Goal: Information Seeking & Learning: Learn about a topic

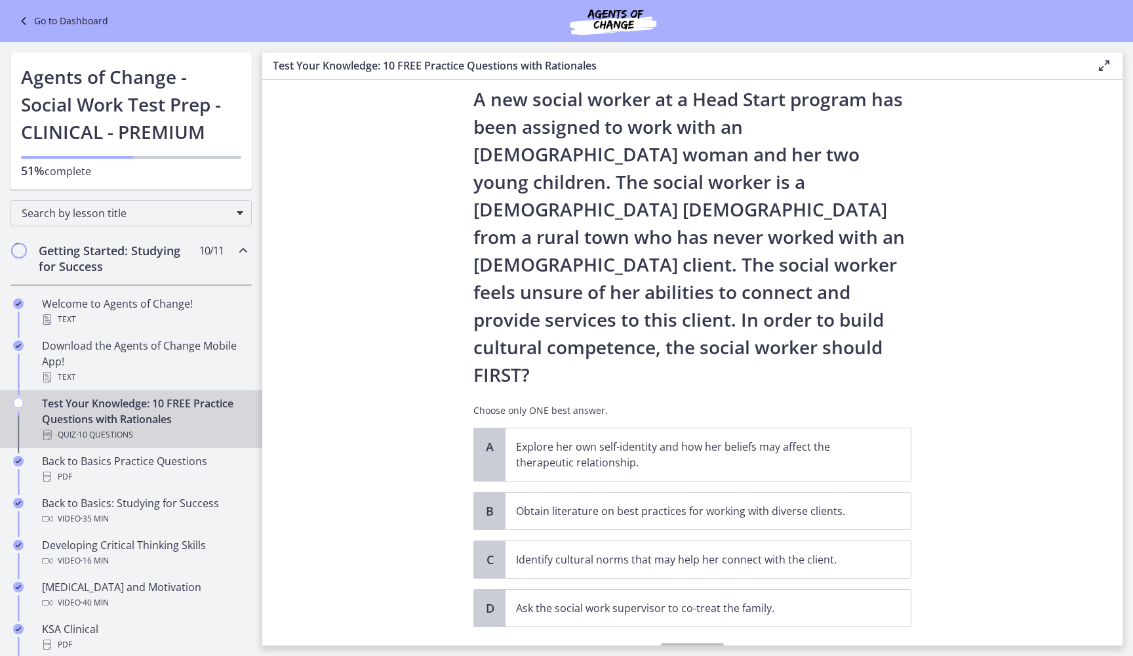
scroll to position [39, 0]
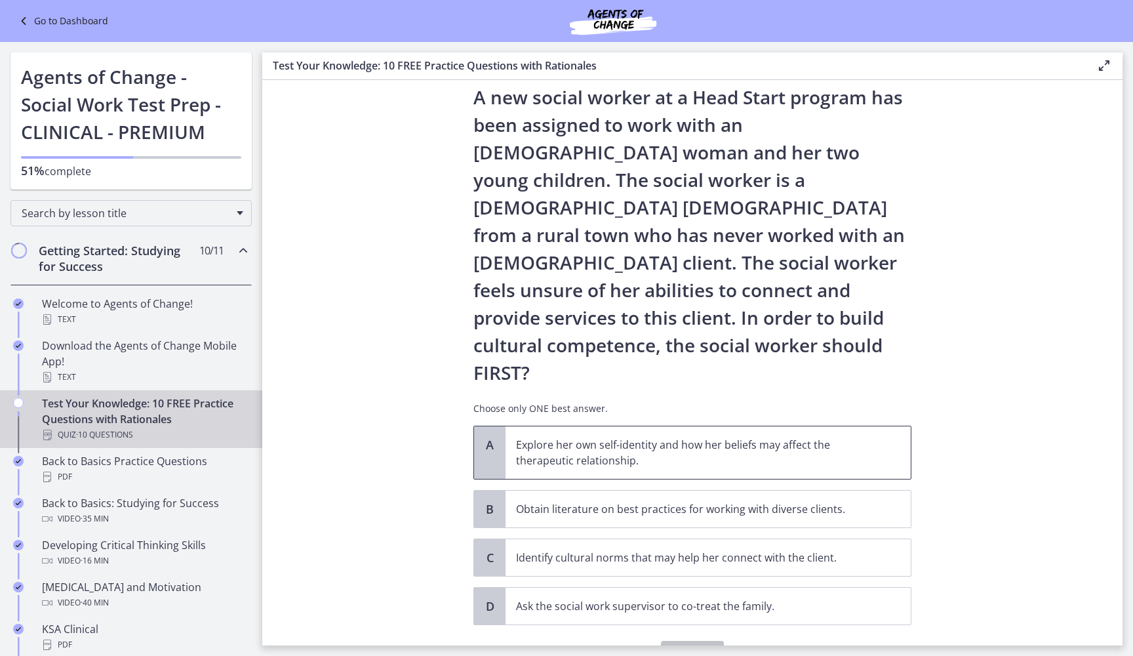
click at [599, 437] on p "Explore her own self-identity and how her beliefs may affect the therapeutic re…" at bounding box center [695, 452] width 358 height 31
click at [698, 646] on span "Confirm" at bounding box center [692, 654] width 42 height 16
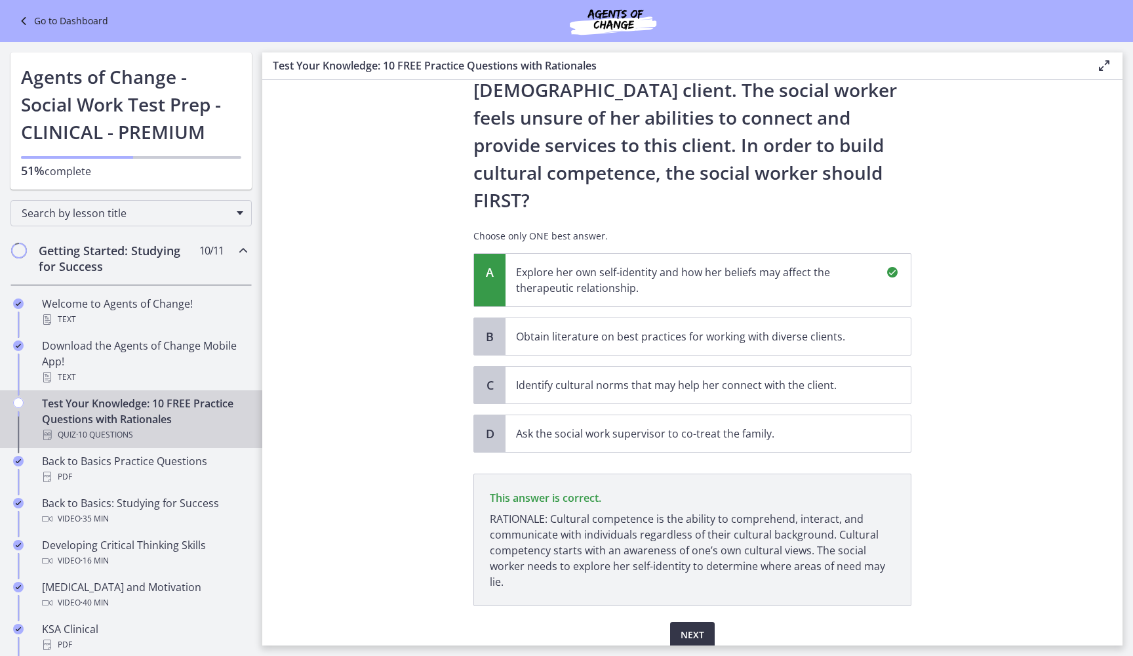
click at [695, 627] on span "Next" at bounding box center [692, 635] width 24 height 16
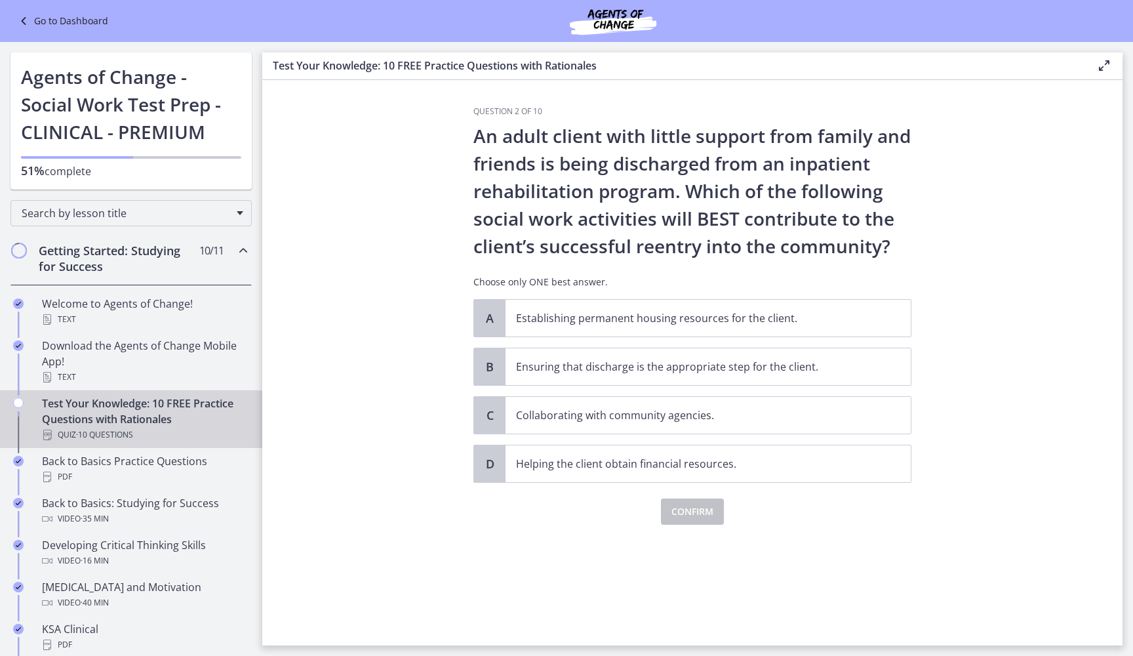
scroll to position [0, 0]
click at [665, 415] on p "Collaborating with community agencies." at bounding box center [695, 415] width 358 height 16
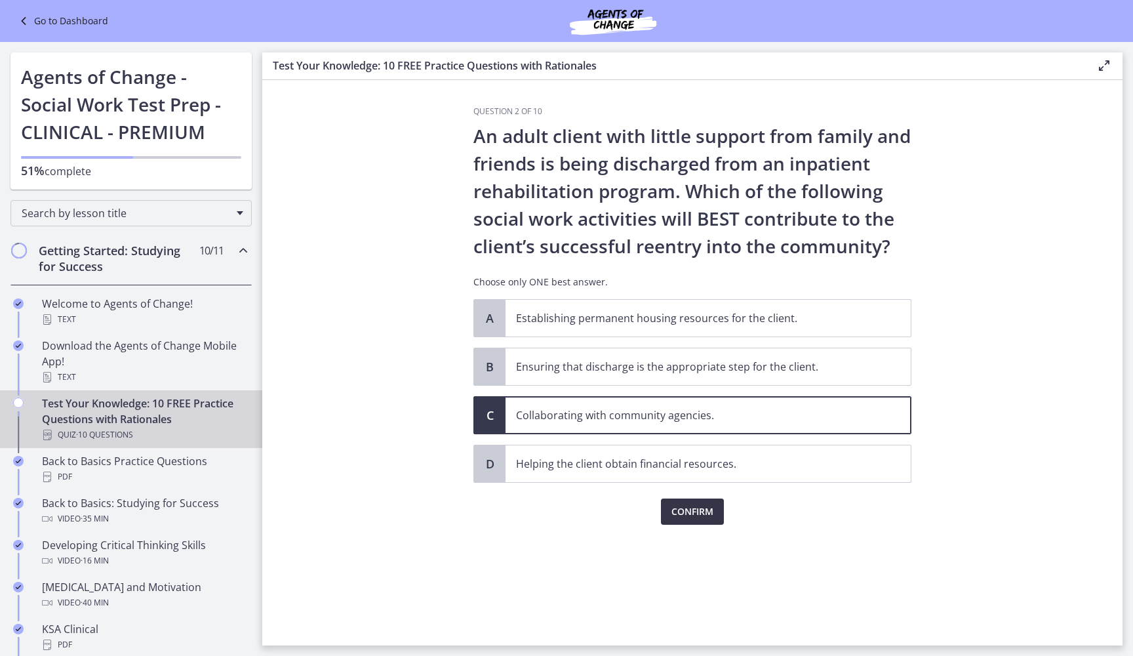
click at [688, 519] on span "Confirm" at bounding box center [692, 511] width 42 height 16
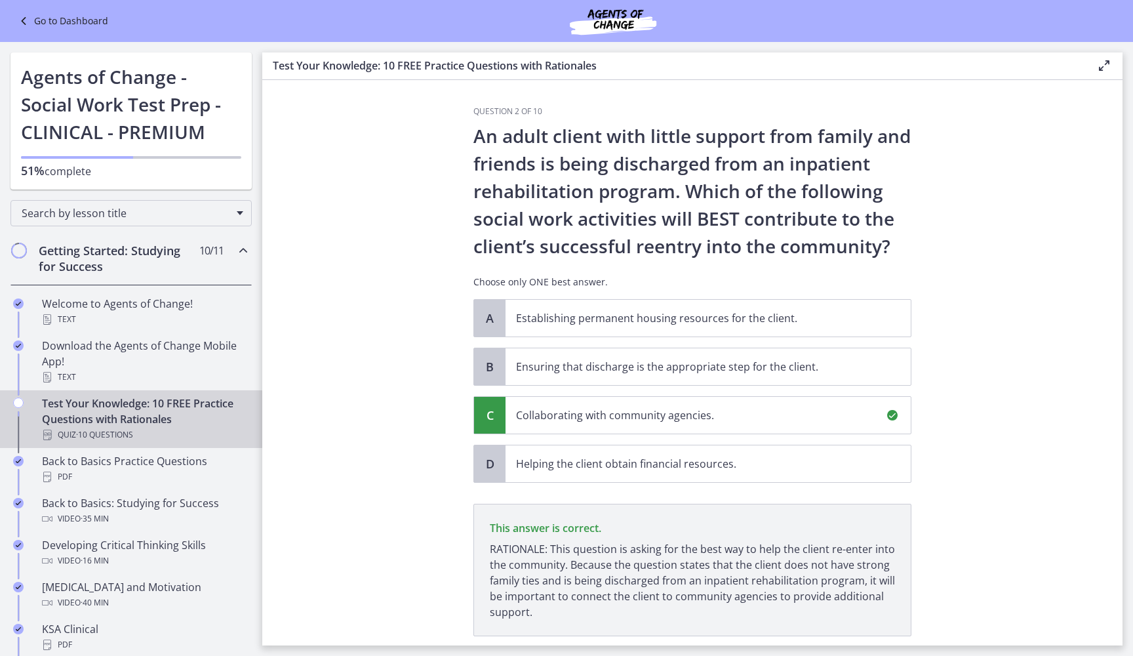
scroll to position [85, 0]
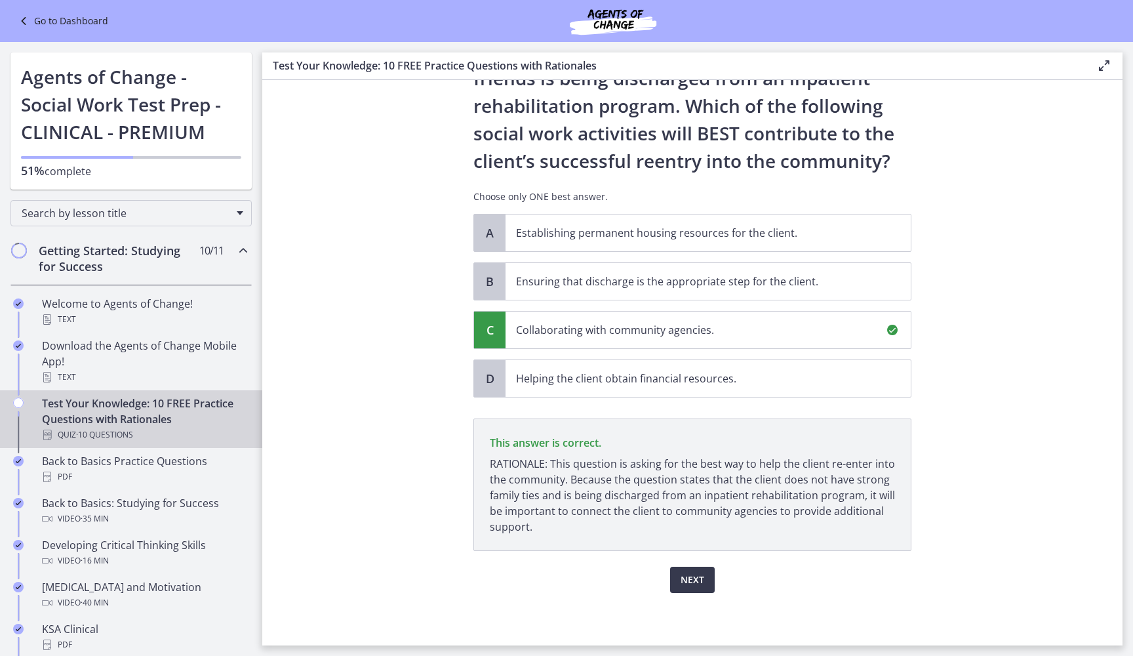
click at [688, 560] on div "Question 2 of 10 An adult client with little support from family and friends is…" at bounding box center [692, 290] width 459 height 539
click at [688, 582] on span "Next" at bounding box center [692, 580] width 24 height 16
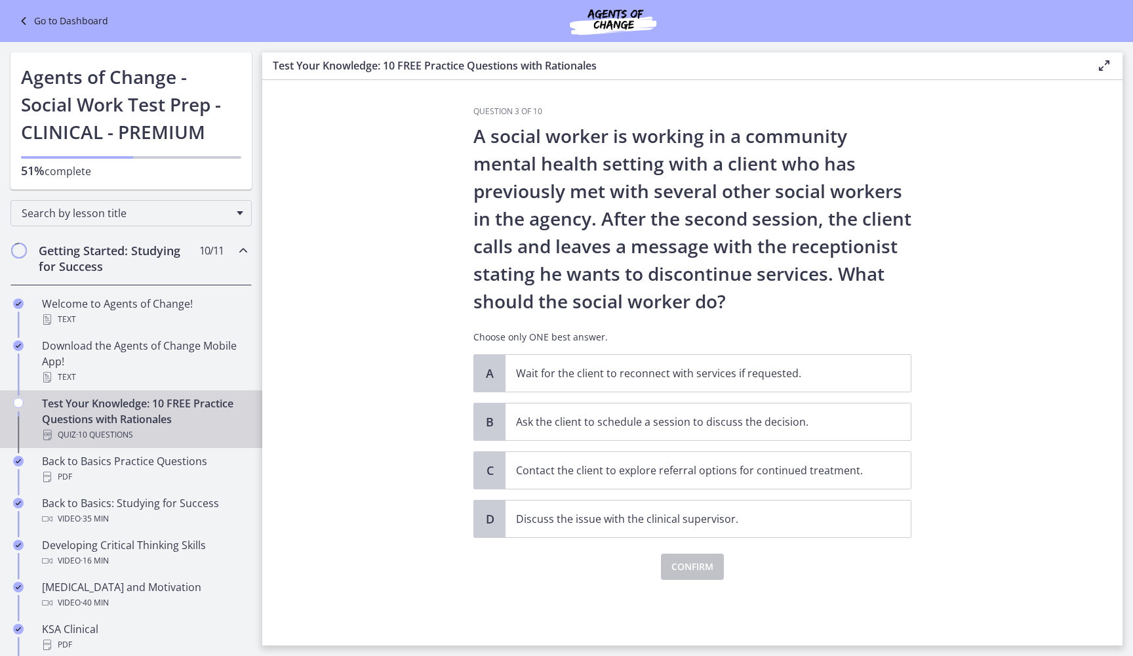
scroll to position [0, 0]
click at [656, 430] on span "Ask the client to schedule a session to discuss the decision." at bounding box center [707, 421] width 405 height 37
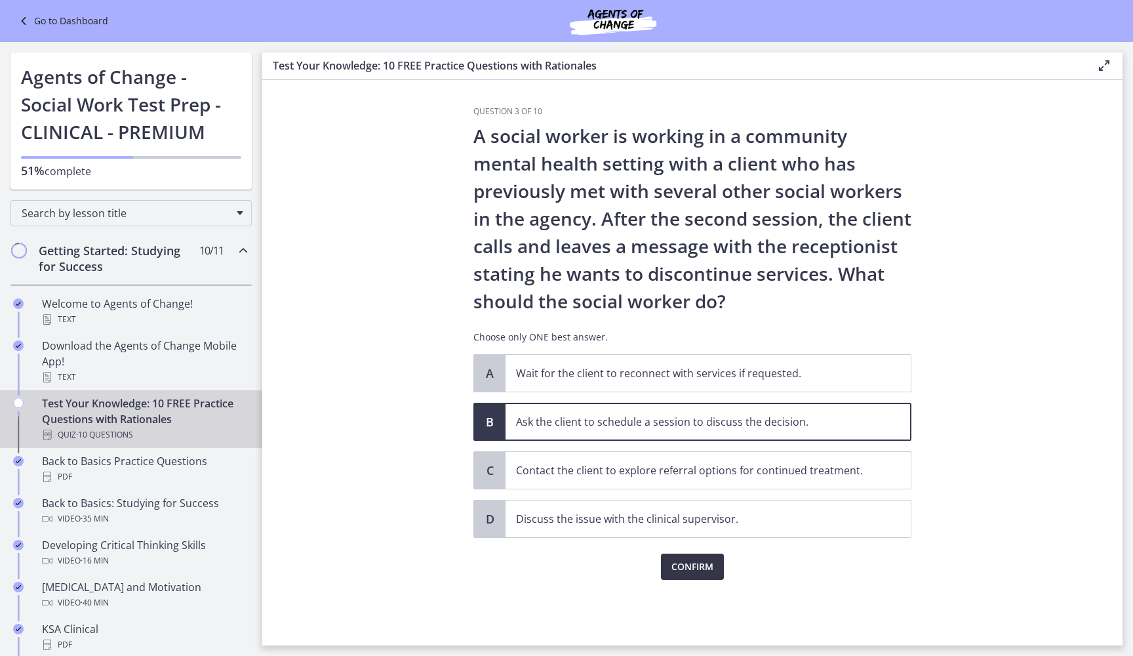
click at [678, 562] on span "Confirm" at bounding box center [692, 567] width 42 height 16
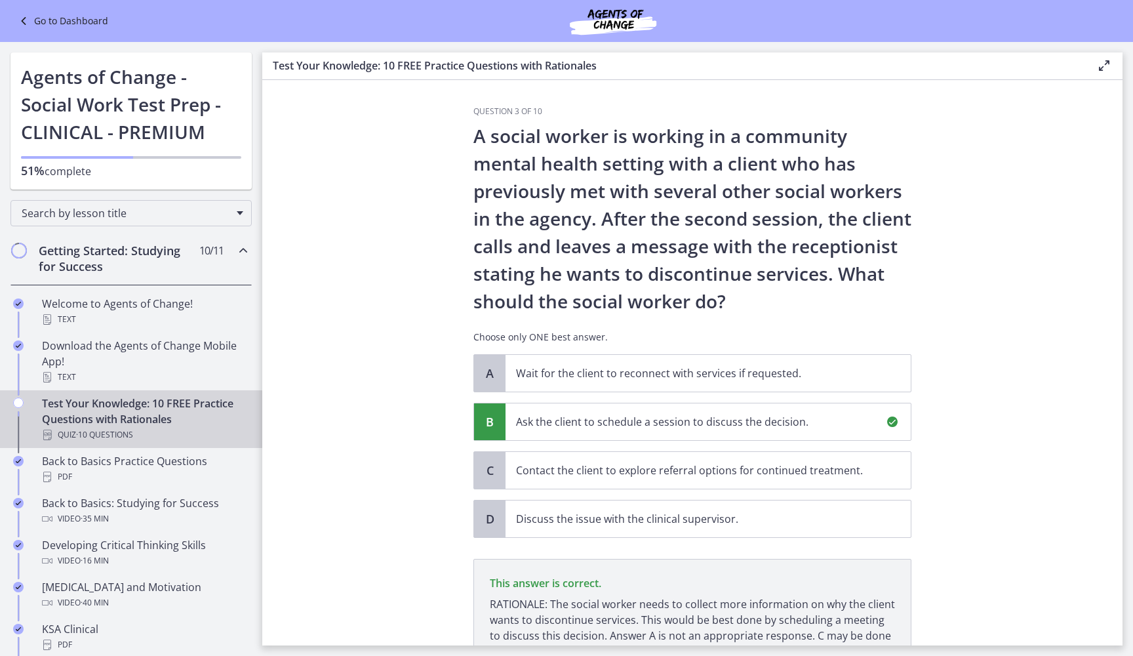
scroll to position [140, 0]
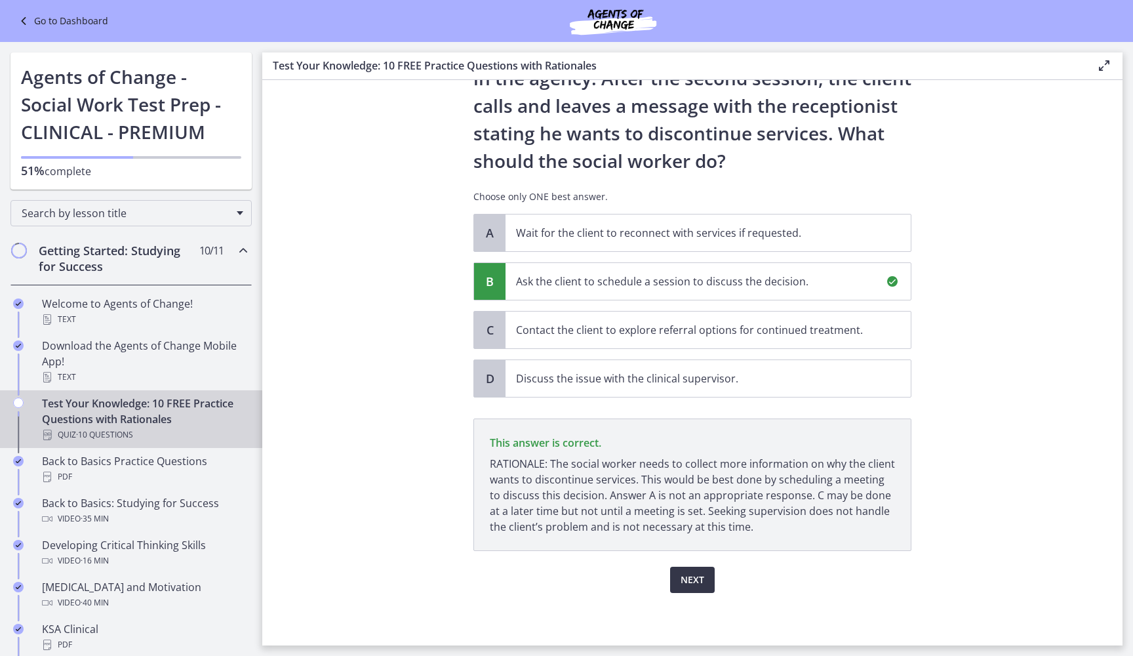
click at [686, 581] on span "Next" at bounding box center [692, 580] width 24 height 16
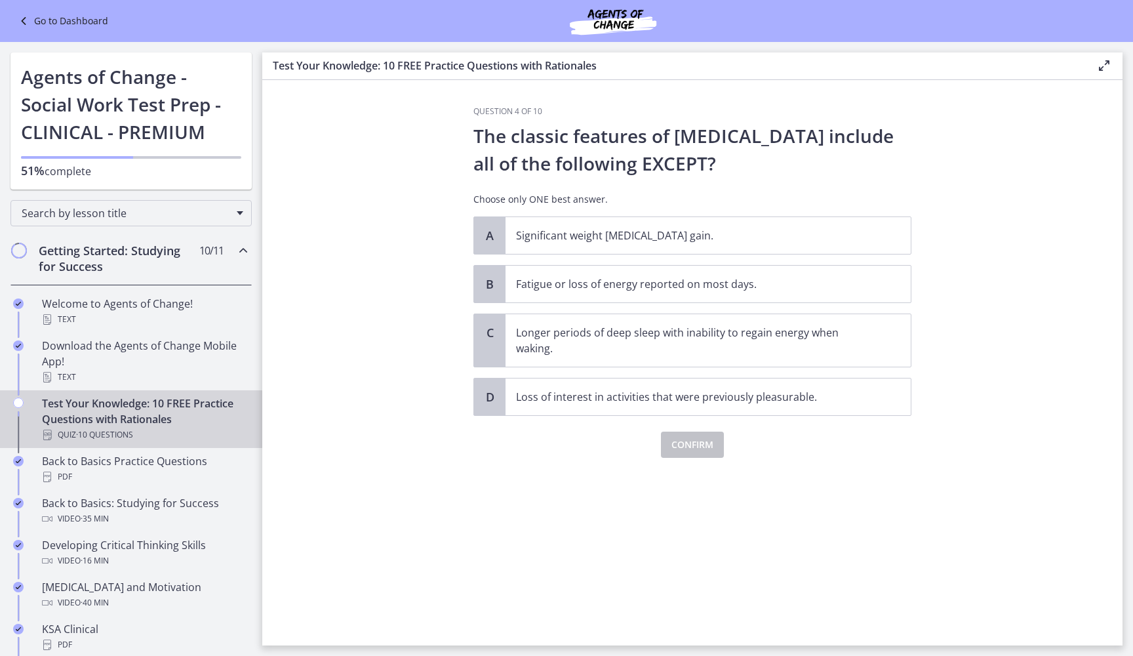
scroll to position [0, 0]
click at [627, 357] on span "Longer periods of deep sleep with inability to regain energy when waking." at bounding box center [707, 340] width 405 height 52
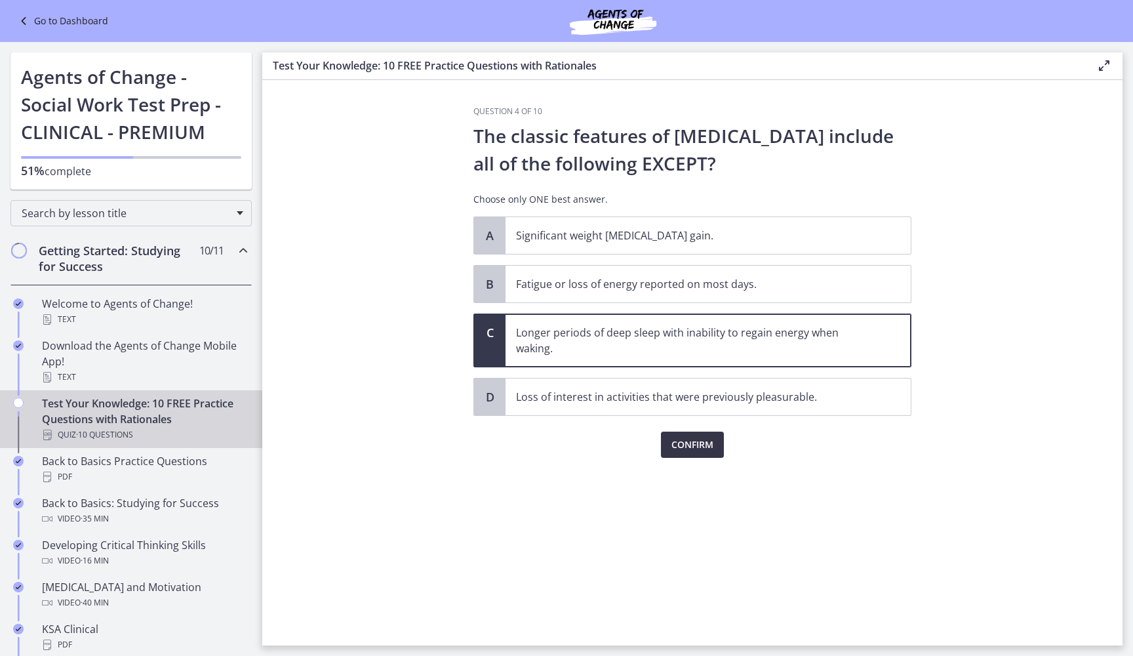
click at [672, 443] on span "Confirm" at bounding box center [692, 445] width 42 height 16
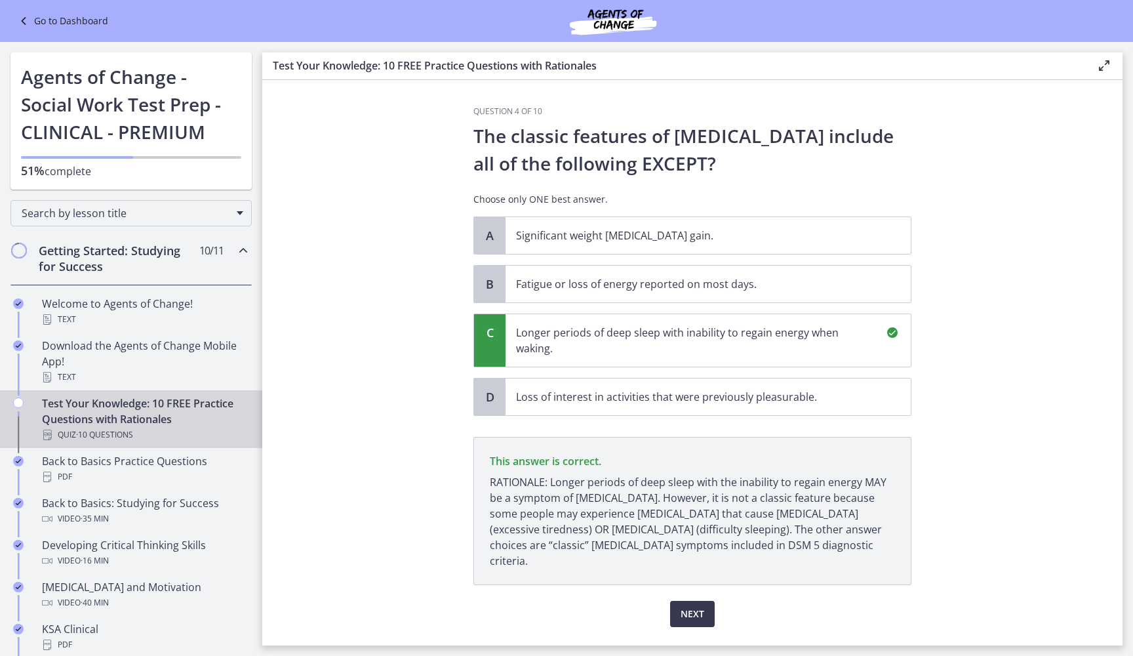
scroll to position [18, 0]
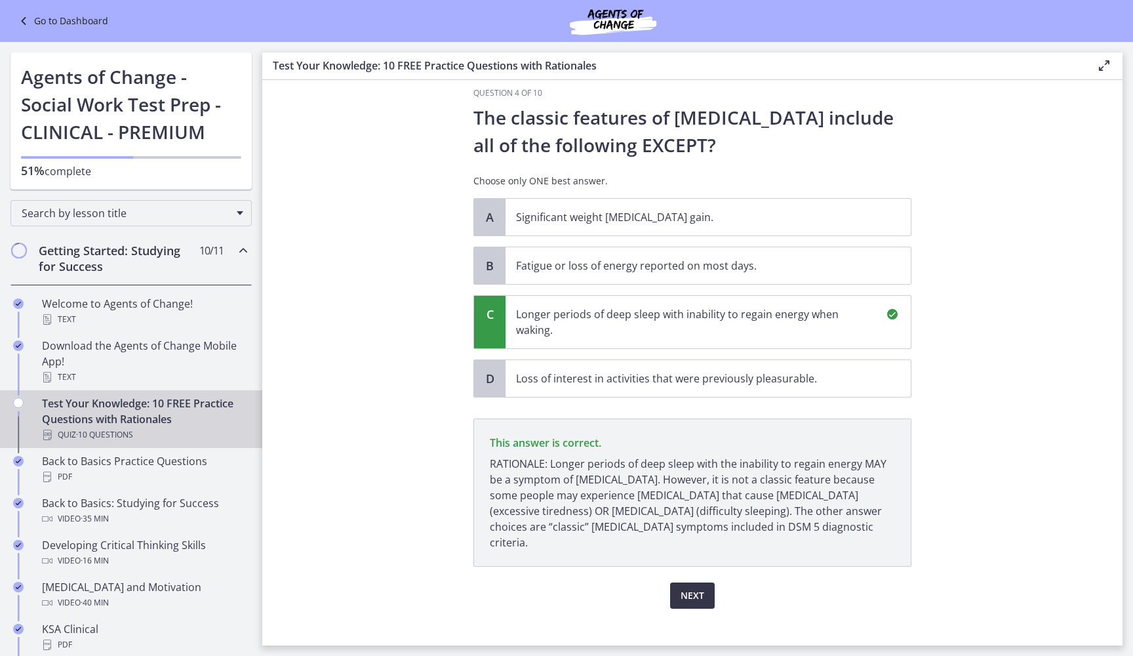
click at [688, 582] on button "Next" at bounding box center [692, 595] width 45 height 26
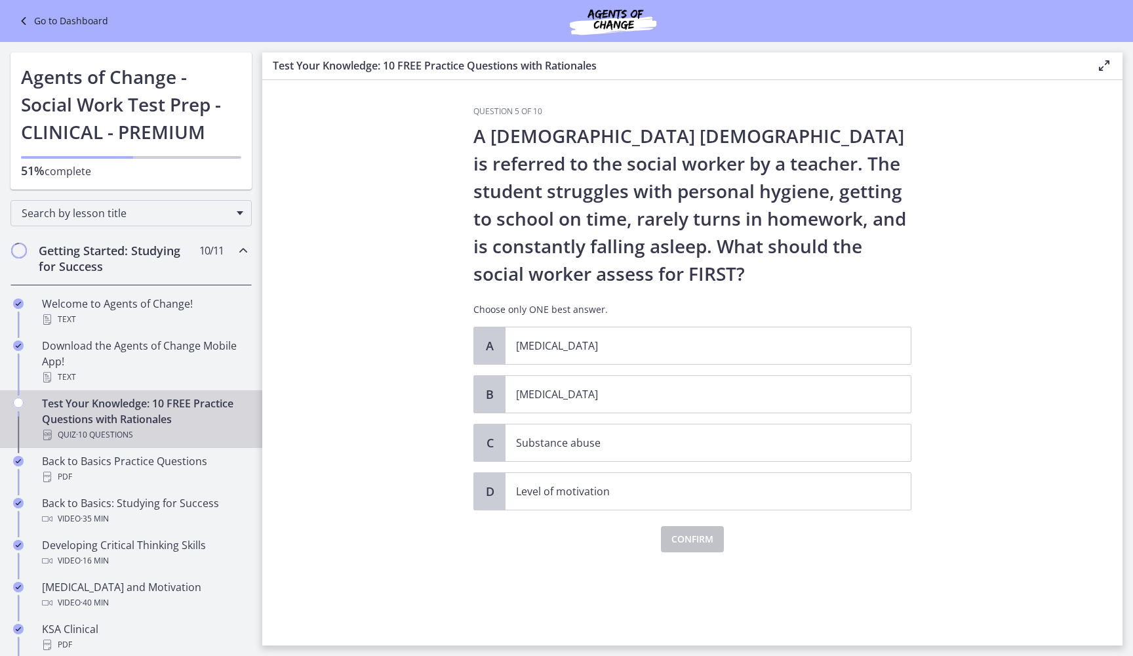
scroll to position [0, 0]
click at [602, 384] on span "[MEDICAL_DATA]" at bounding box center [707, 394] width 405 height 37
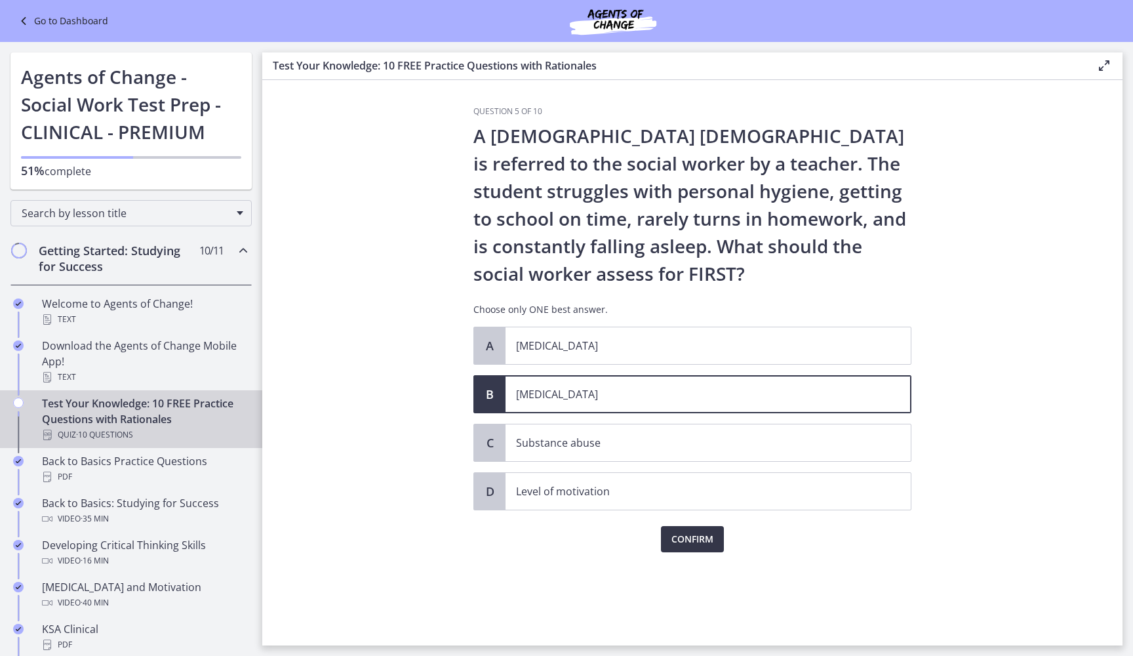
click at [703, 546] on span "Confirm" at bounding box center [692, 539] width 42 height 16
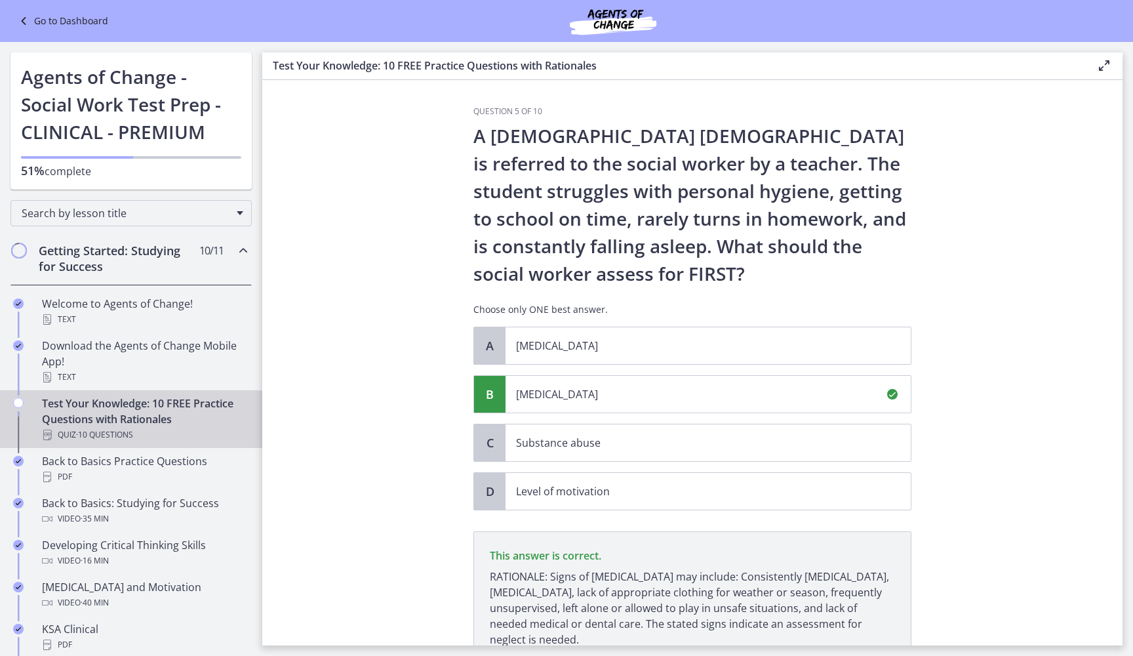
scroll to position [113, 0]
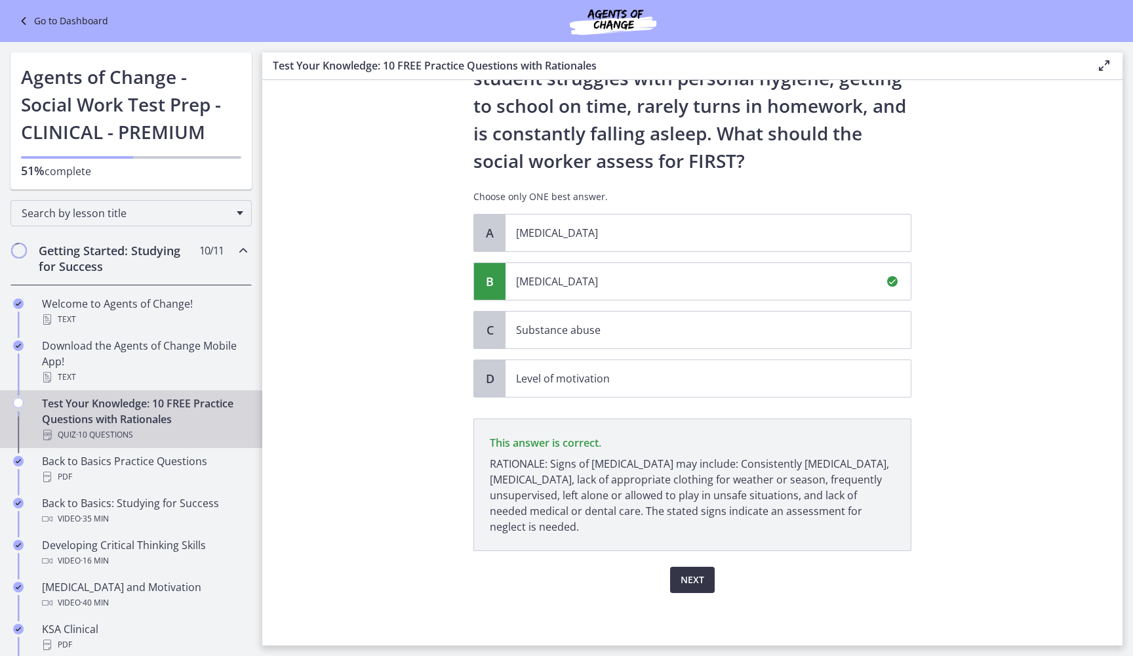
click at [701, 580] on span "Next" at bounding box center [692, 580] width 24 height 16
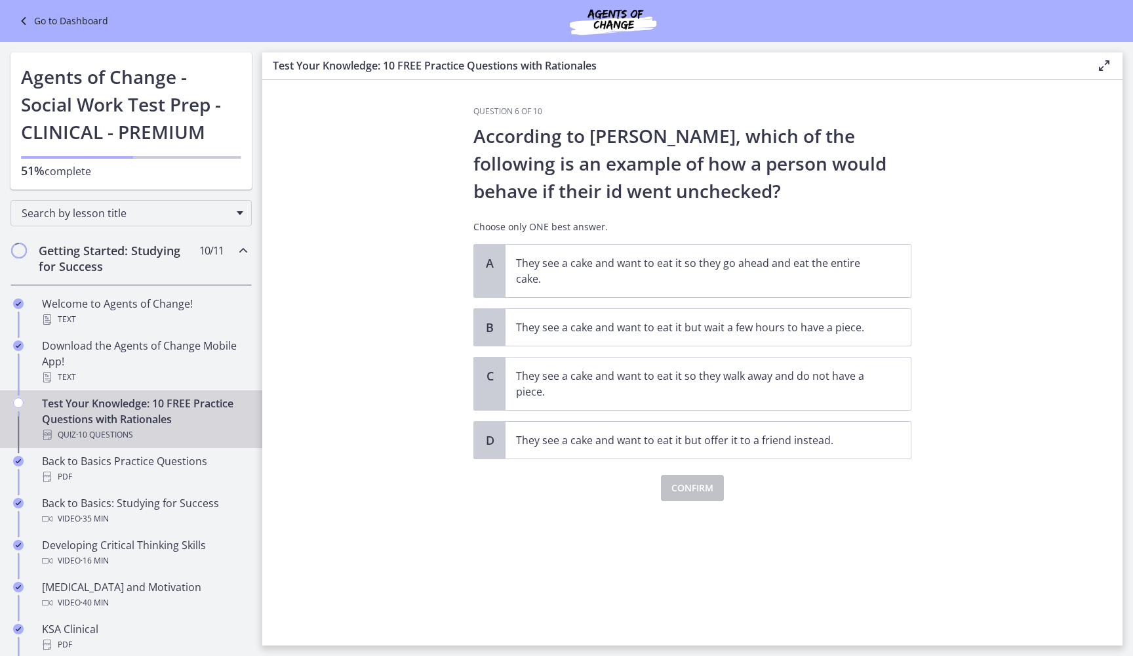
scroll to position [0, 0]
click at [635, 260] on p "They see a cake and want to eat it so they go ahead and eat the entire cake." at bounding box center [695, 270] width 358 height 31
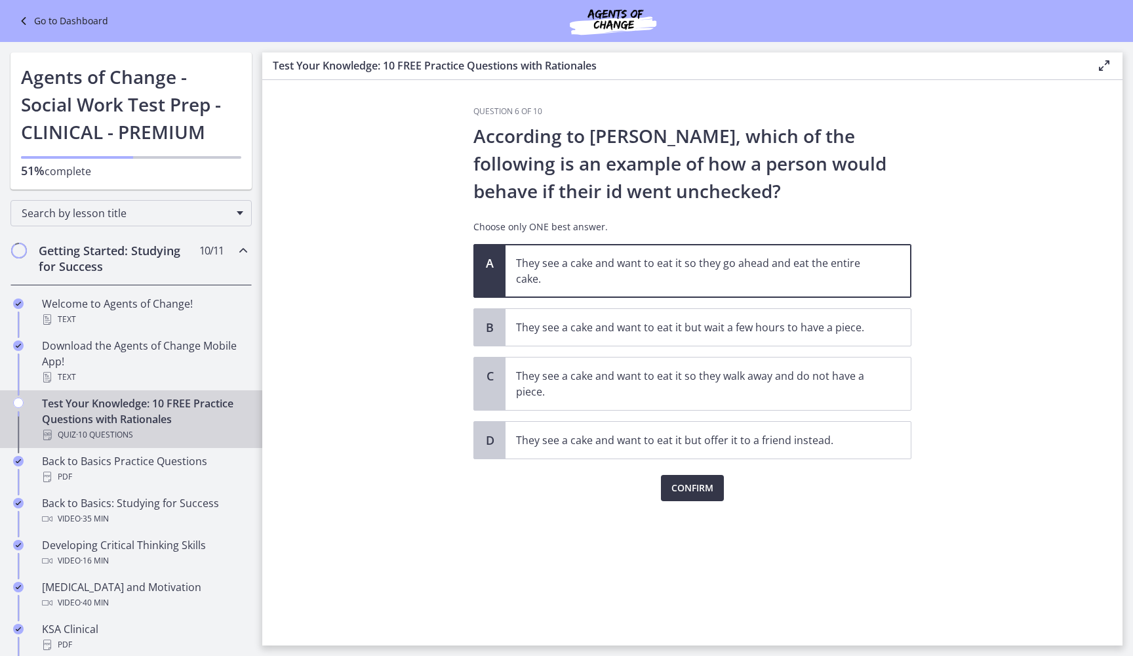
click at [711, 486] on span "Confirm" at bounding box center [692, 488] width 42 height 16
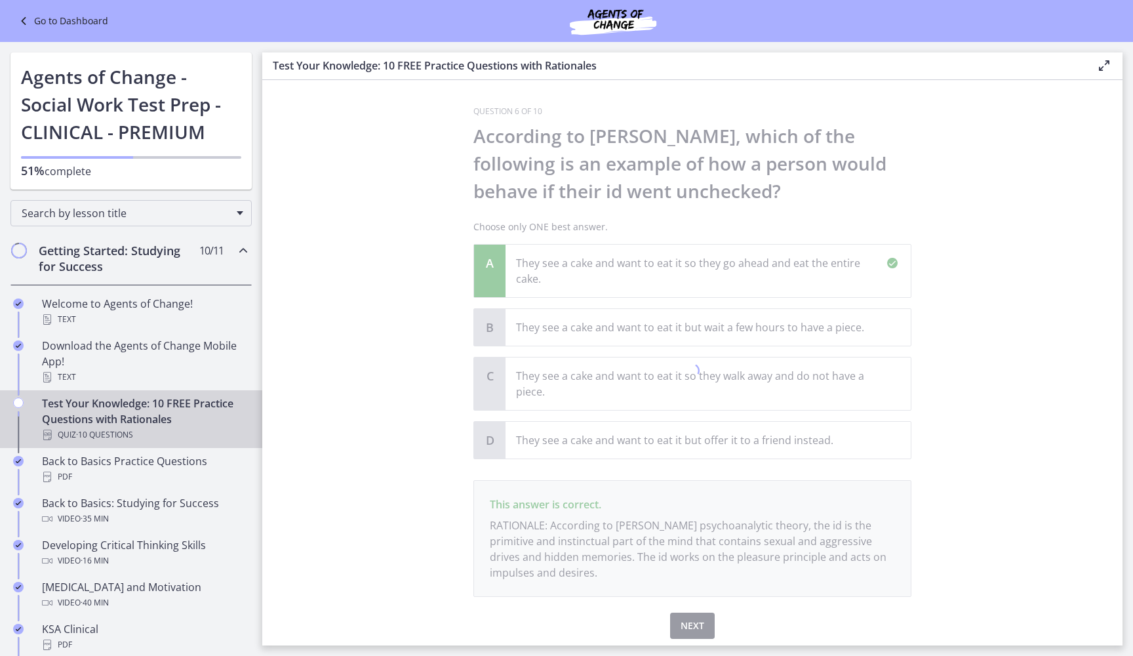
scroll to position [46, 0]
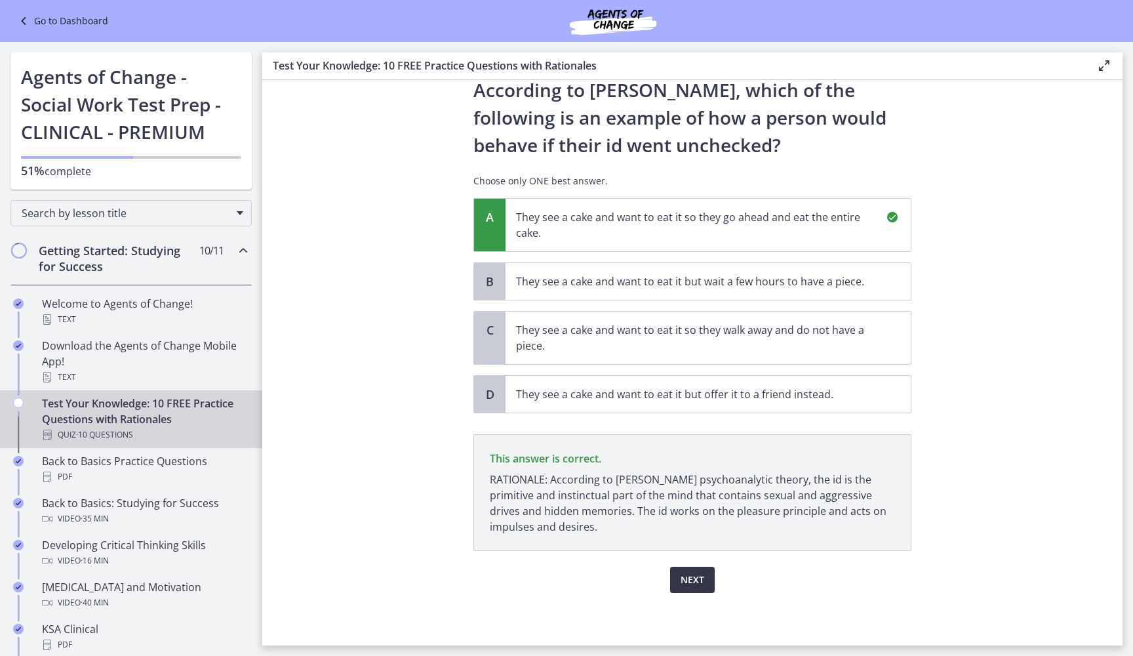
click at [696, 572] on span "Next" at bounding box center [692, 580] width 24 height 16
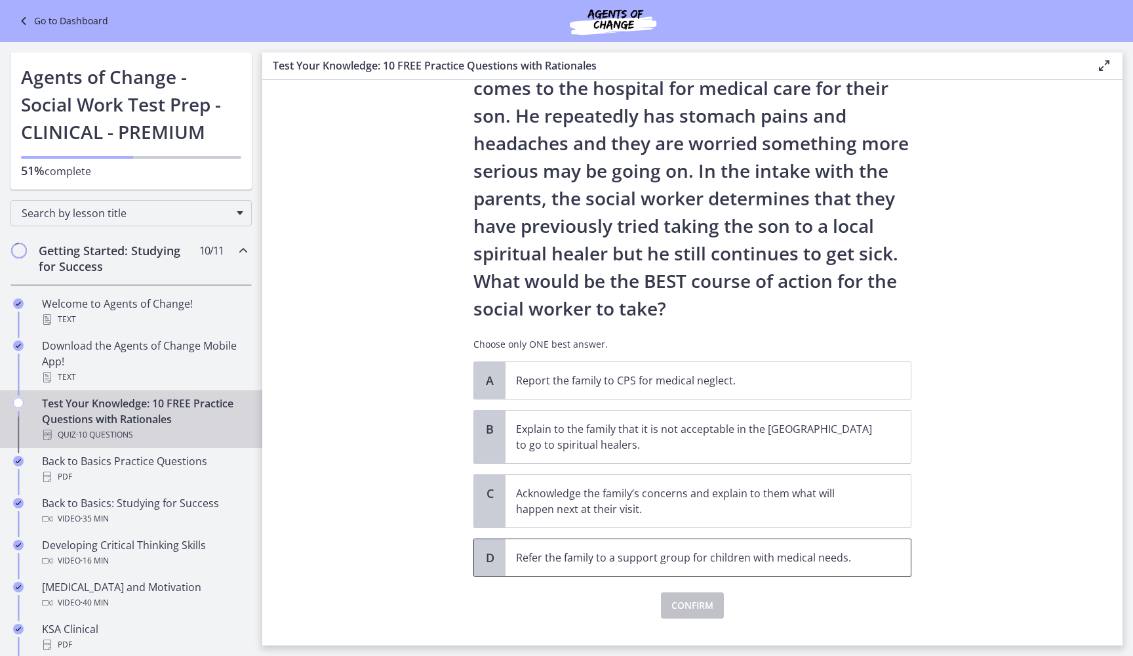
scroll to position [120, 0]
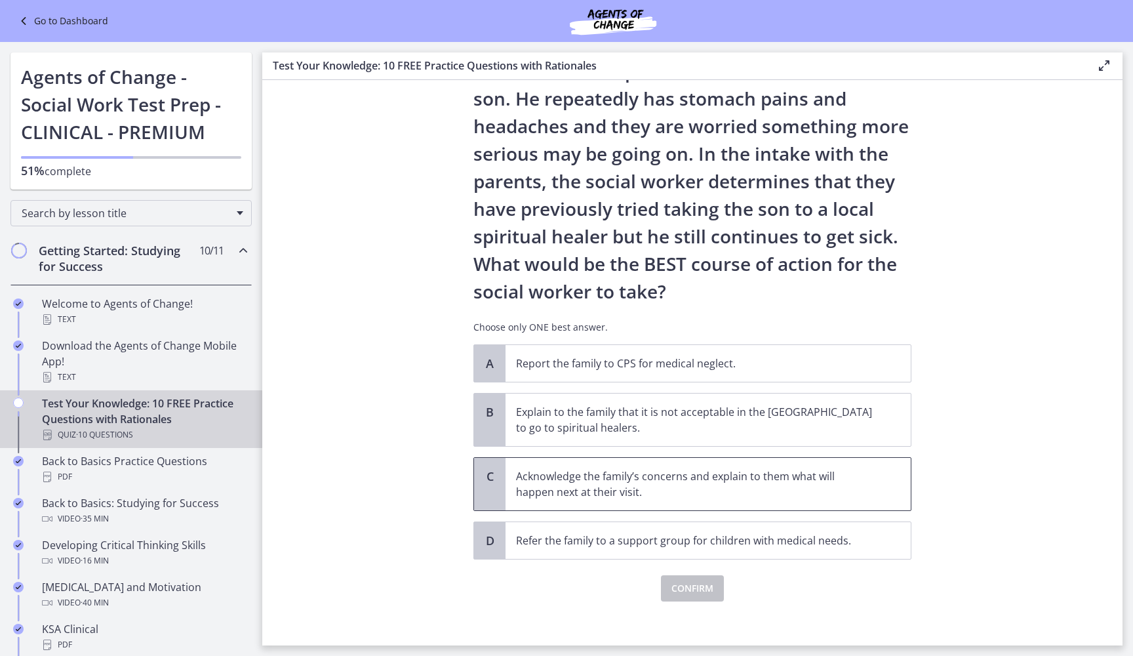
click at [695, 500] on span "Acknowledge the family’s concerns and explain to them what will happen next at …" at bounding box center [707, 484] width 405 height 52
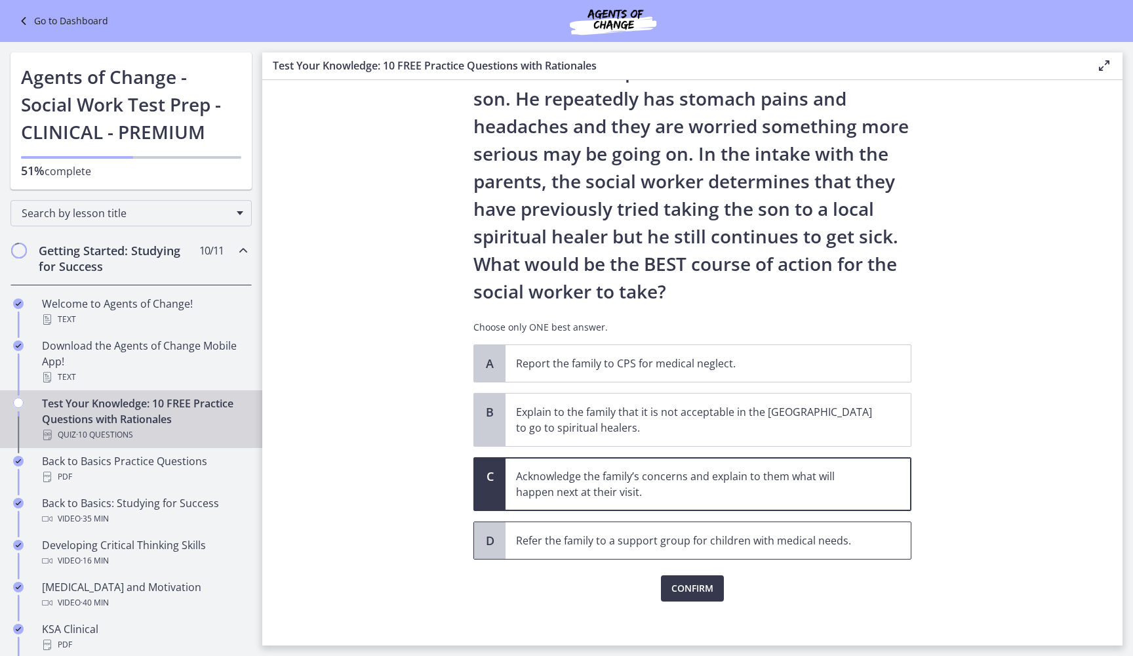
click at [777, 534] on p "Refer the family to a support group for children with medical needs." at bounding box center [695, 540] width 358 height 16
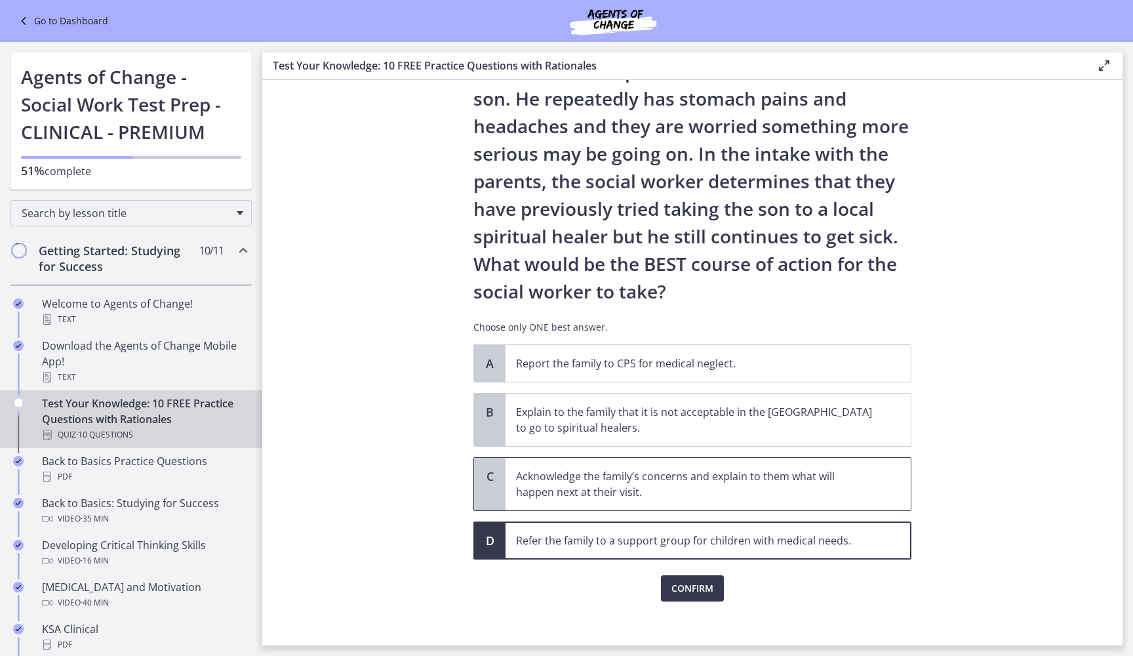
click at [797, 503] on span "Acknowledge the family’s concerns and explain to them what will happen next at …" at bounding box center [707, 484] width 405 height 52
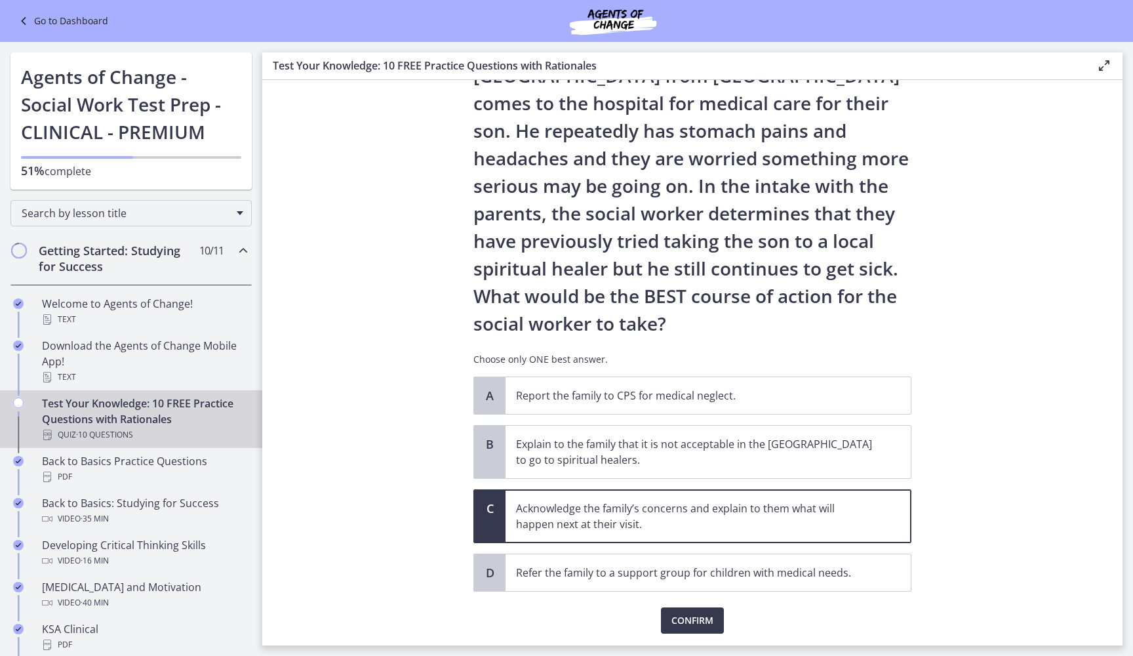
scroll to position [89, 0]
click at [675, 618] on span "Confirm" at bounding box center [692, 619] width 42 height 16
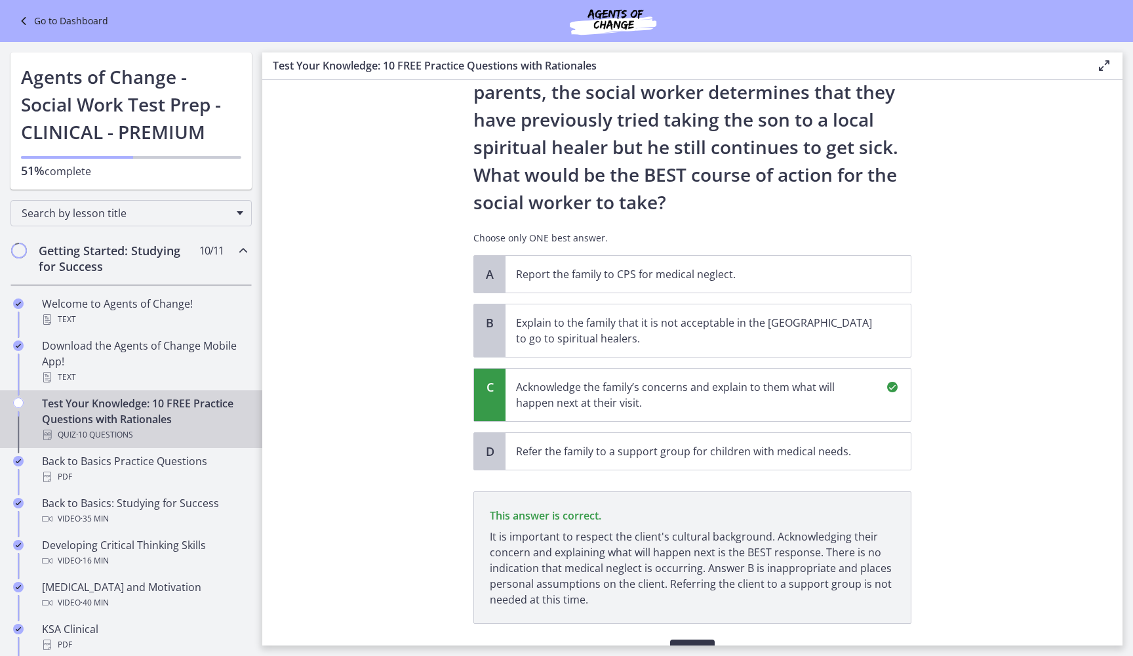
scroll to position [282, 0]
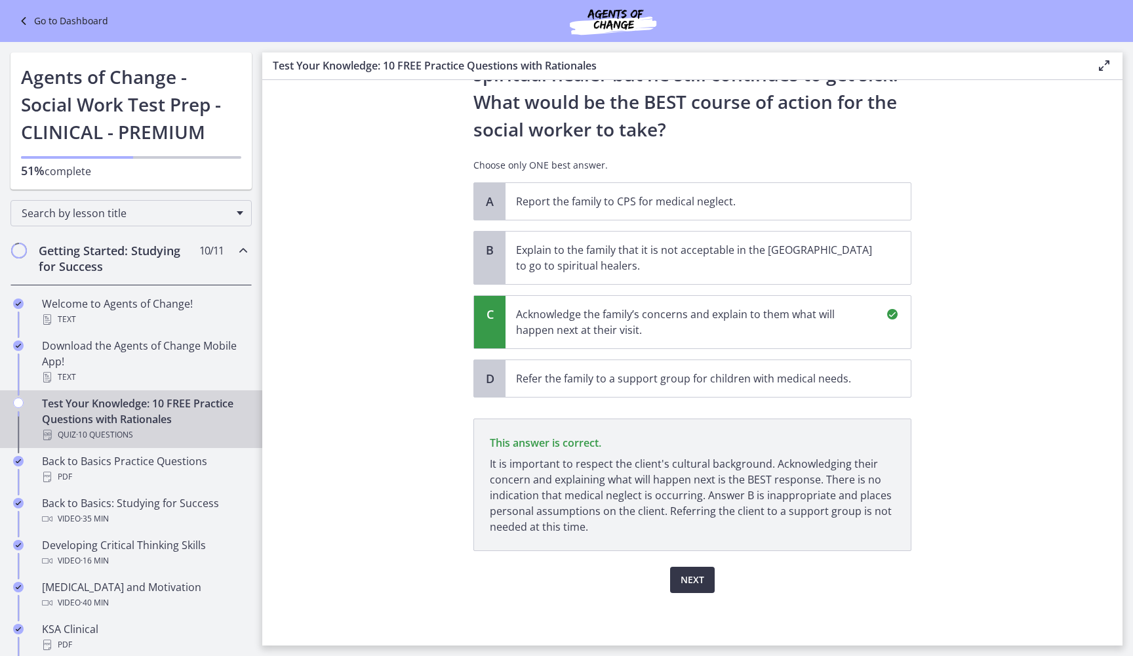
click at [686, 577] on span "Next" at bounding box center [692, 580] width 24 height 16
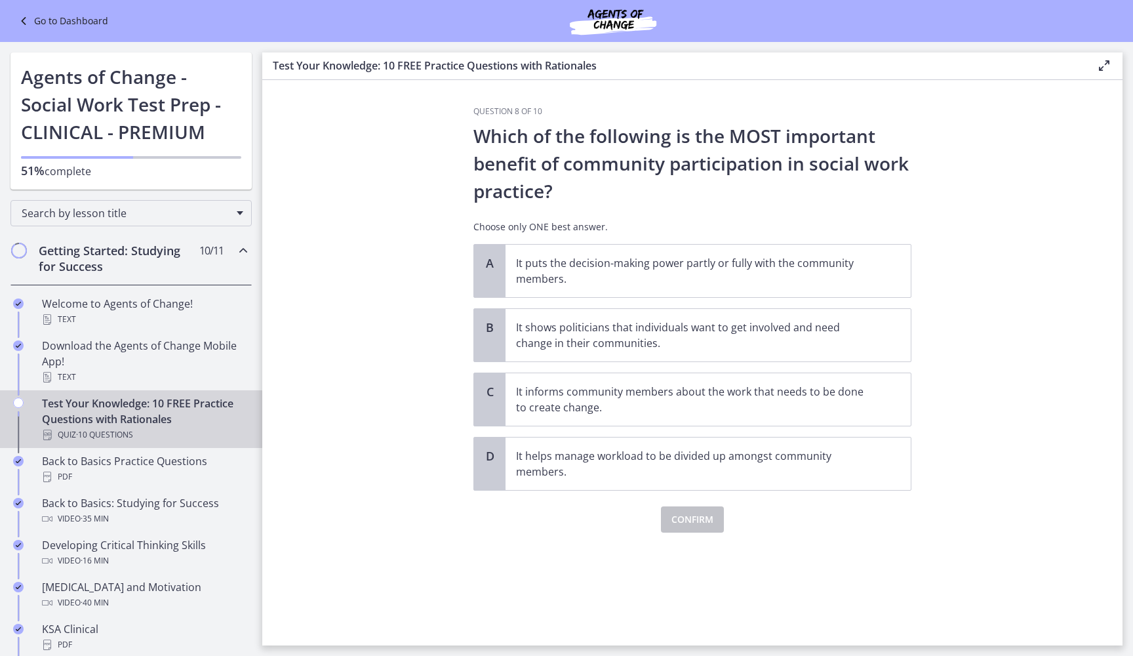
scroll to position [0, 0]
click at [644, 404] on p "It informs community members about the work that needs to be done to create cha…" at bounding box center [695, 398] width 358 height 31
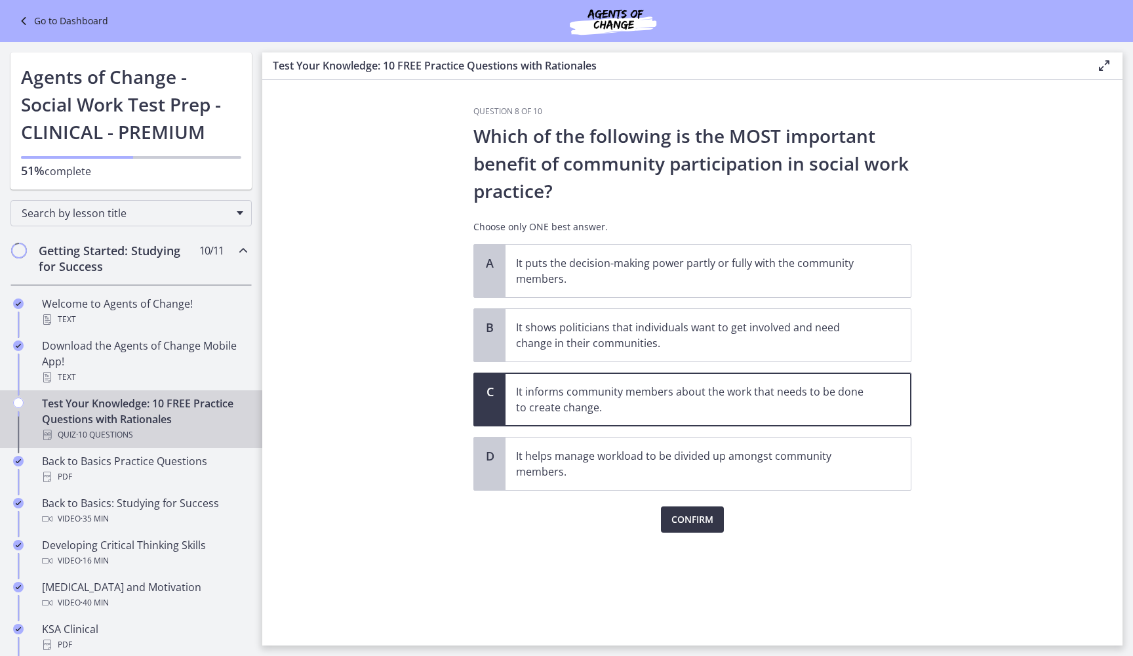
click at [704, 518] on span "Confirm" at bounding box center [692, 519] width 42 height 16
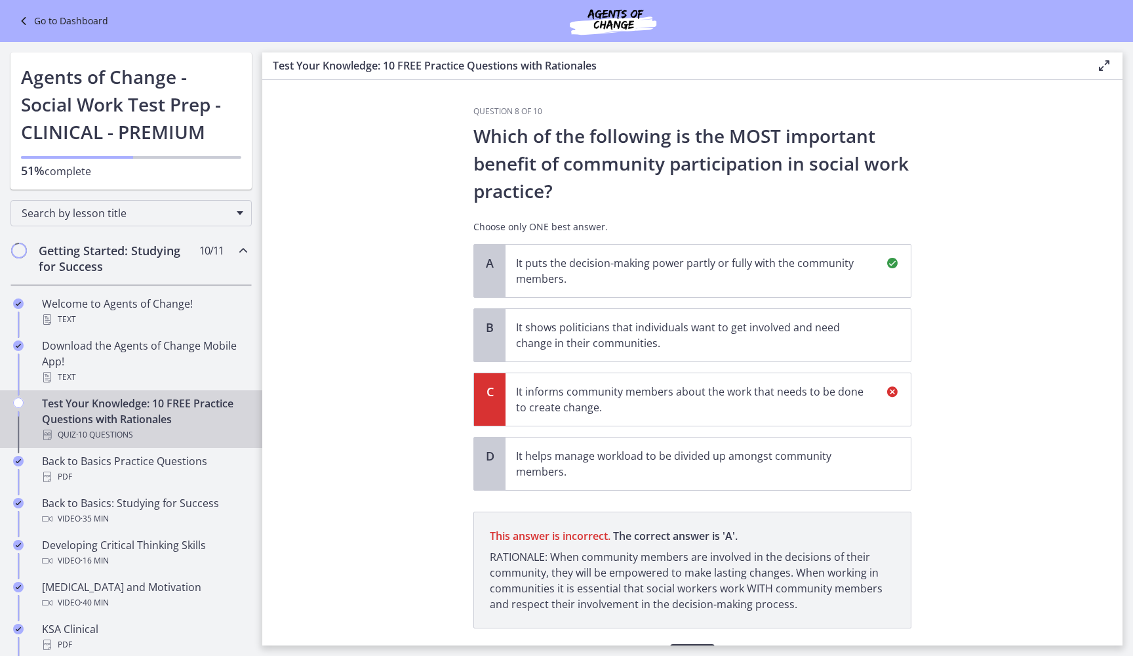
scroll to position [77, 0]
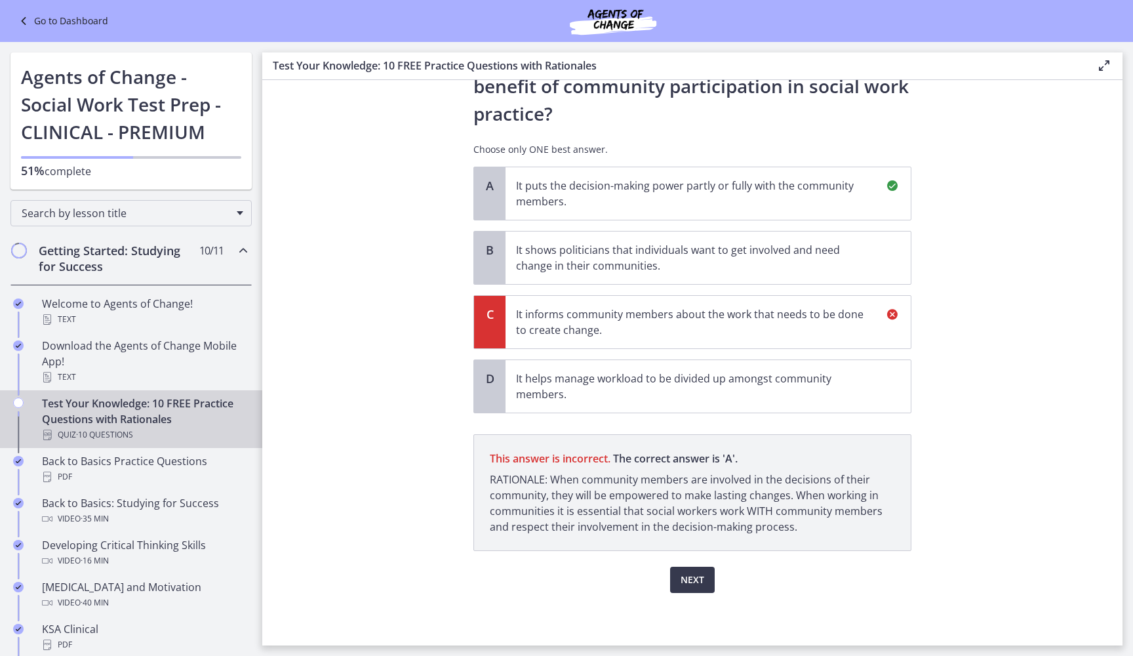
click at [693, 564] on div "Next" at bounding box center [692, 572] width 438 height 42
click at [692, 570] on button "Next" at bounding box center [692, 579] width 45 height 26
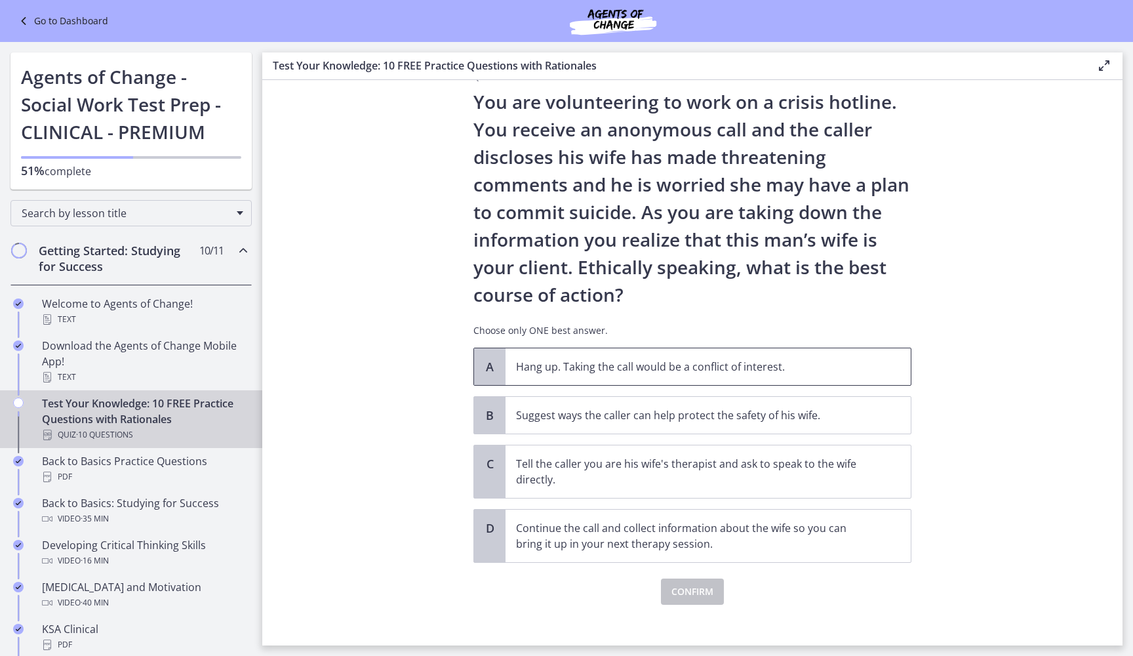
scroll to position [37, 0]
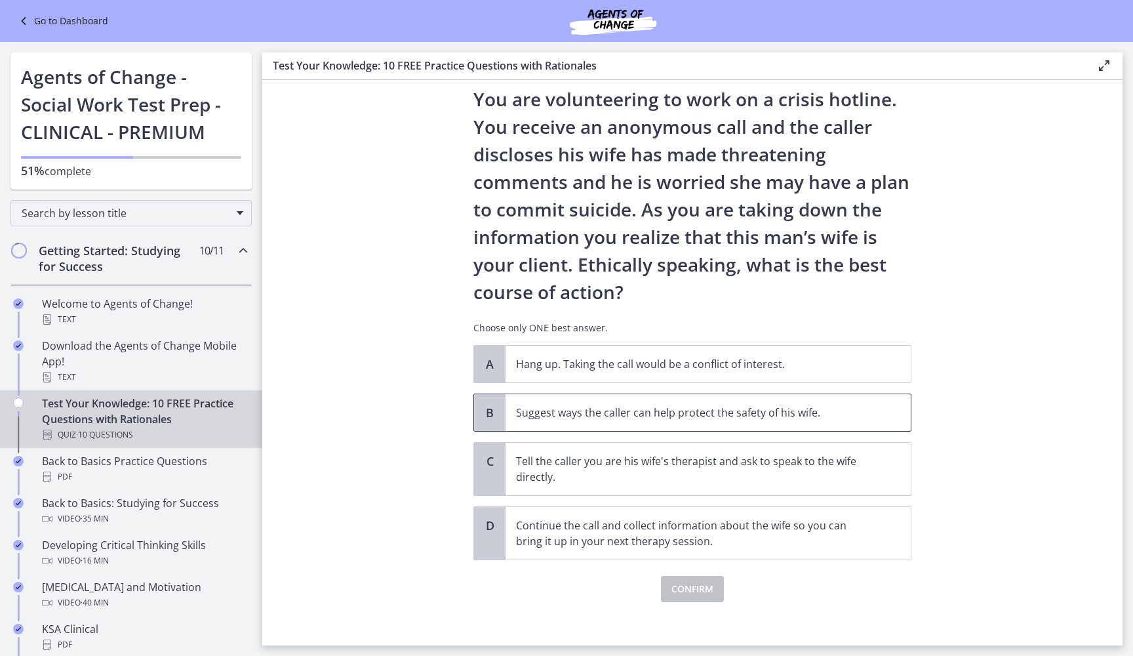
click at [699, 418] on p "Suggest ways the caller can help protect the safety of his wife." at bounding box center [695, 412] width 358 height 16
click at [697, 585] on span "Confirm" at bounding box center [692, 589] width 42 height 16
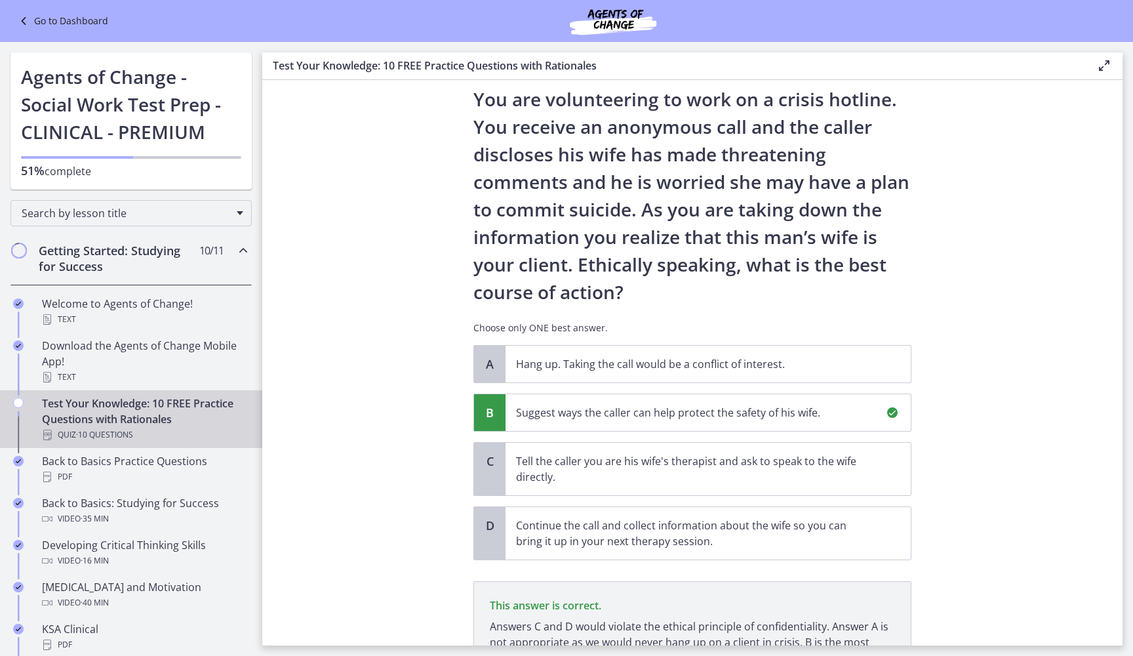
scroll to position [168, 0]
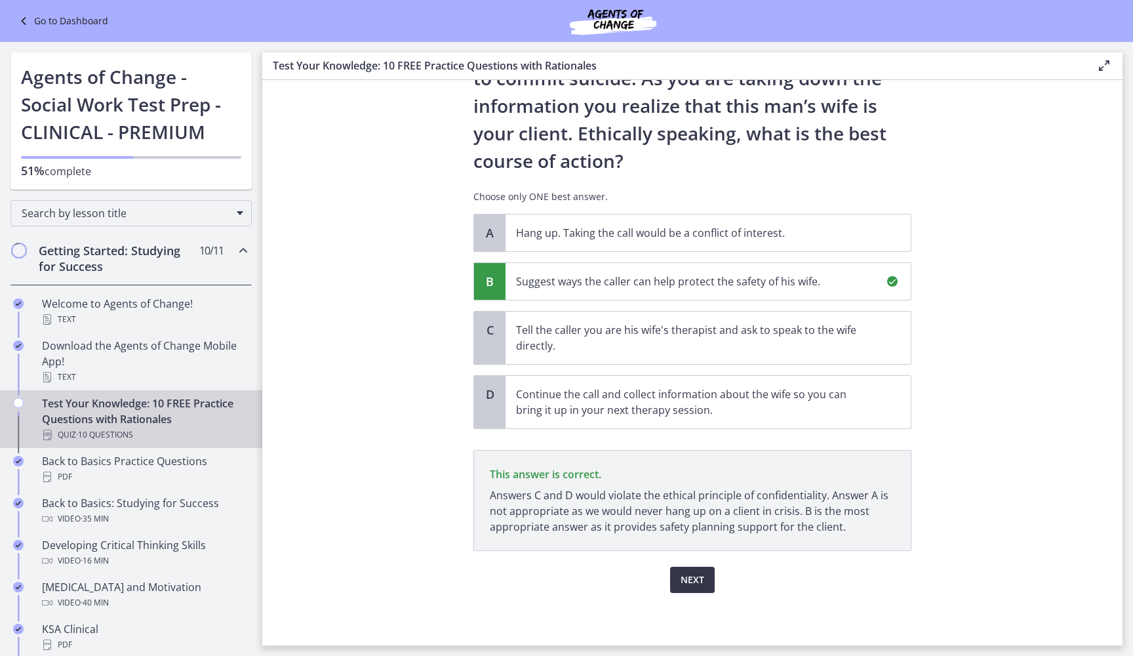
click at [694, 587] on button "Next" at bounding box center [692, 579] width 45 height 26
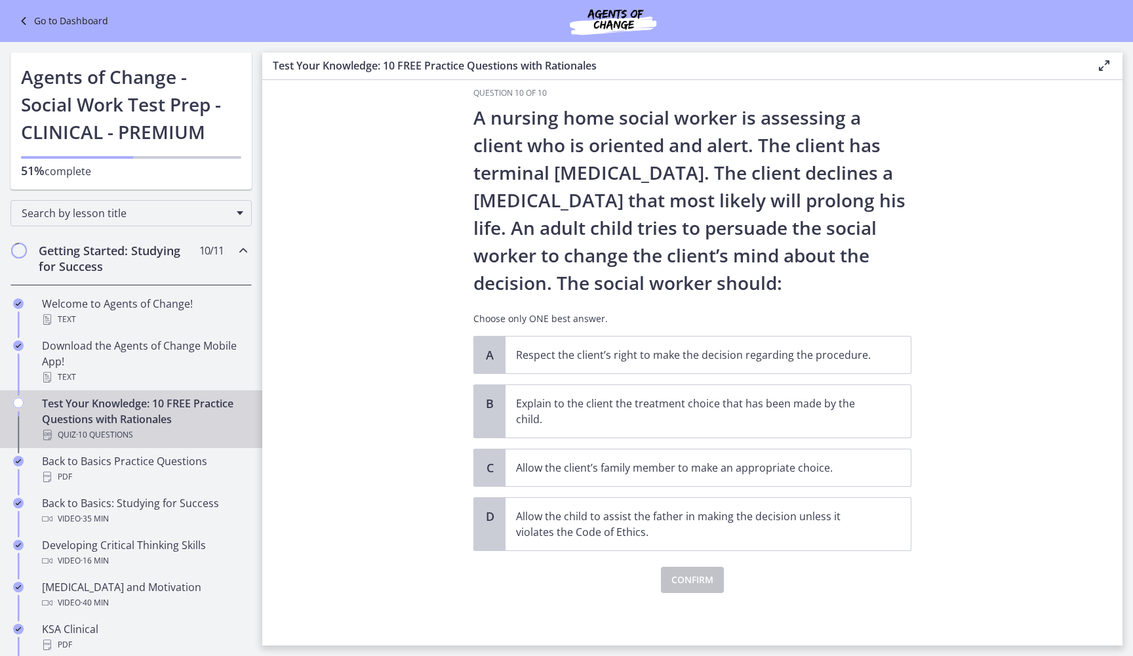
scroll to position [0, 0]
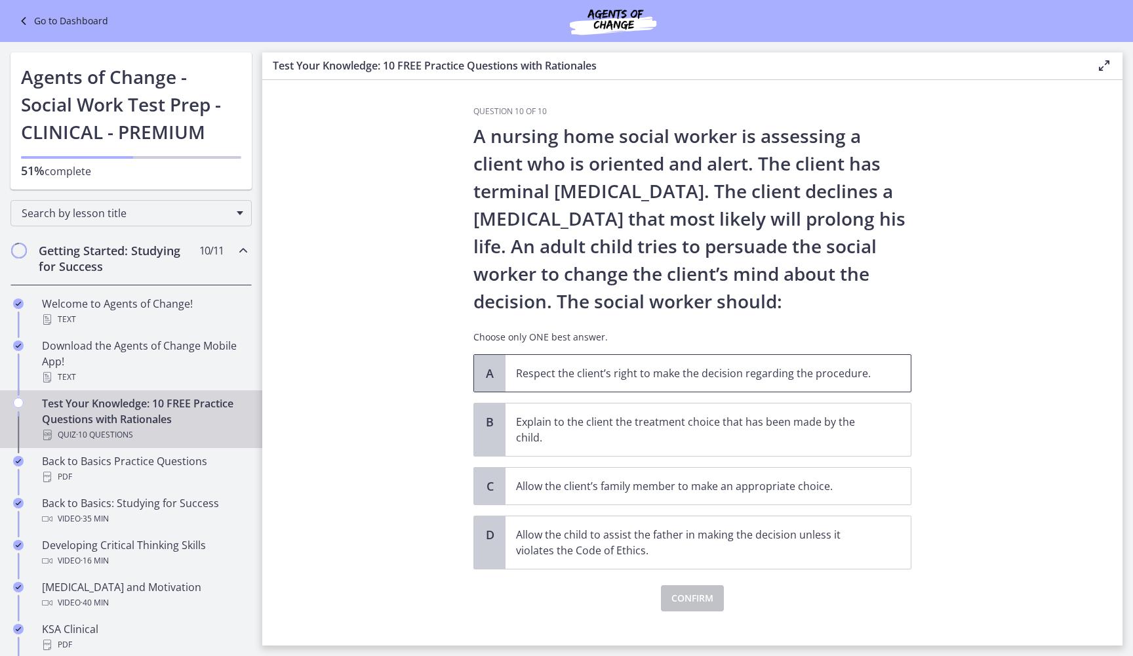
click at [716, 382] on span "Respect the client’s right to make the decision regarding the procedure." at bounding box center [707, 373] width 405 height 37
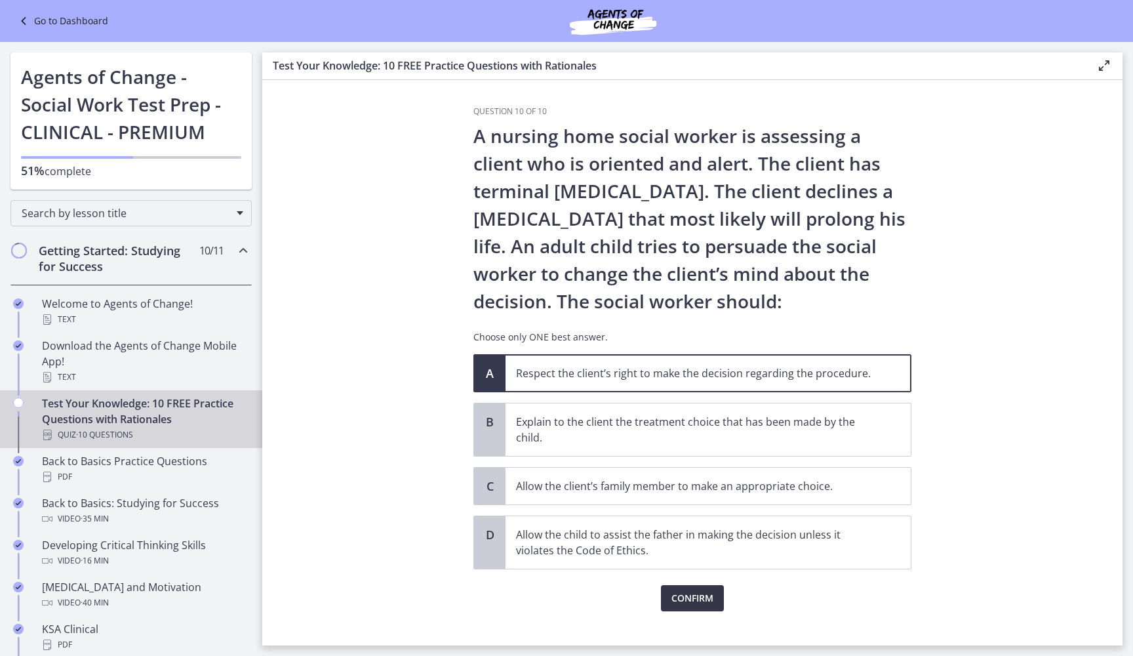
click at [684, 592] on span "Confirm" at bounding box center [692, 598] width 42 height 16
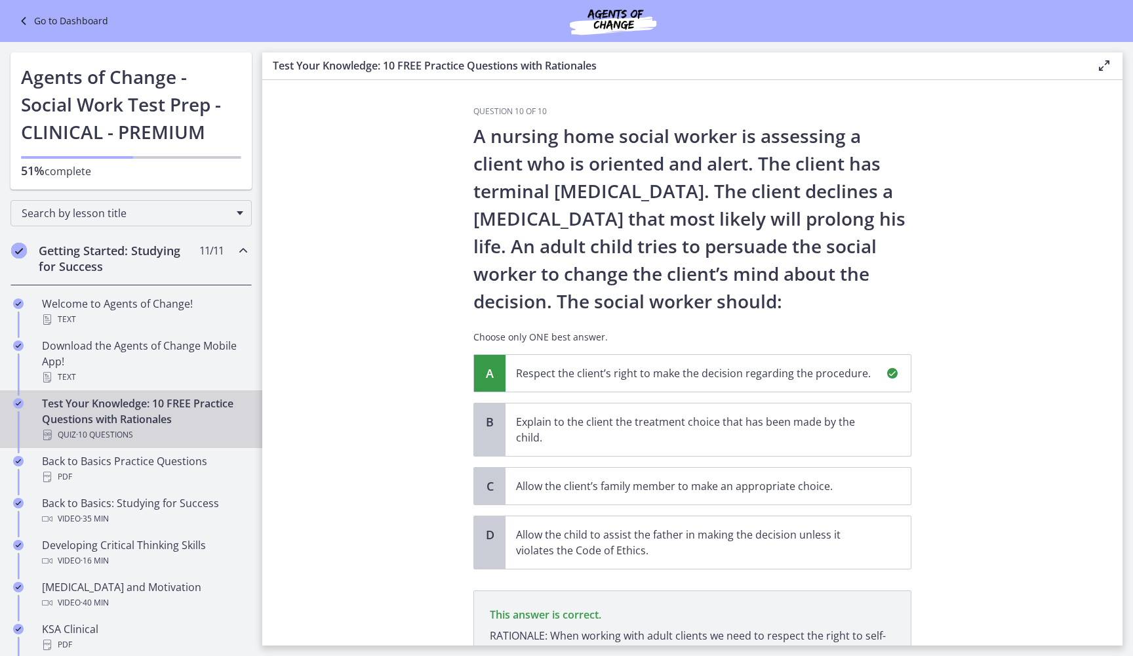
scroll to position [156, 0]
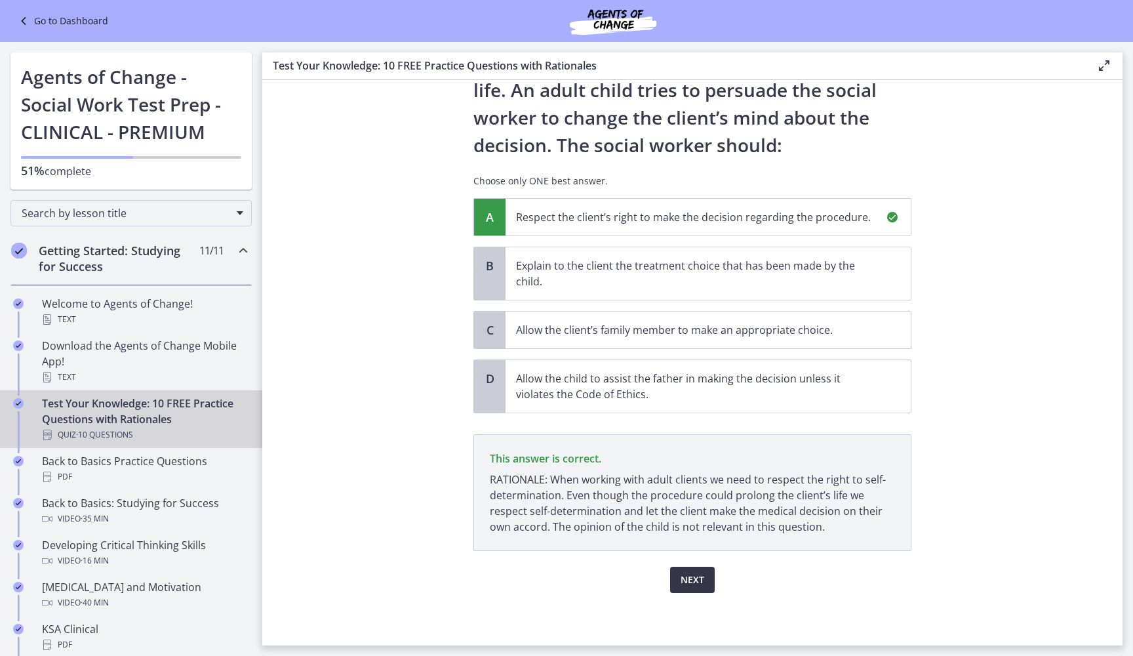
click at [684, 577] on span "Next" at bounding box center [692, 580] width 24 height 16
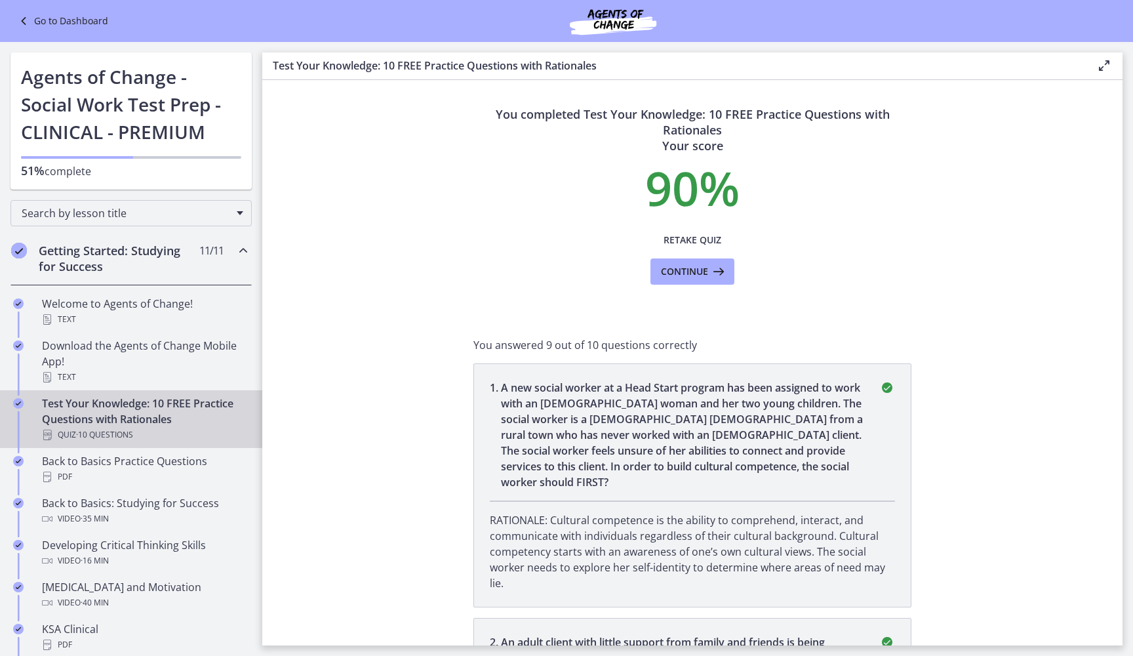
scroll to position [36, 0]
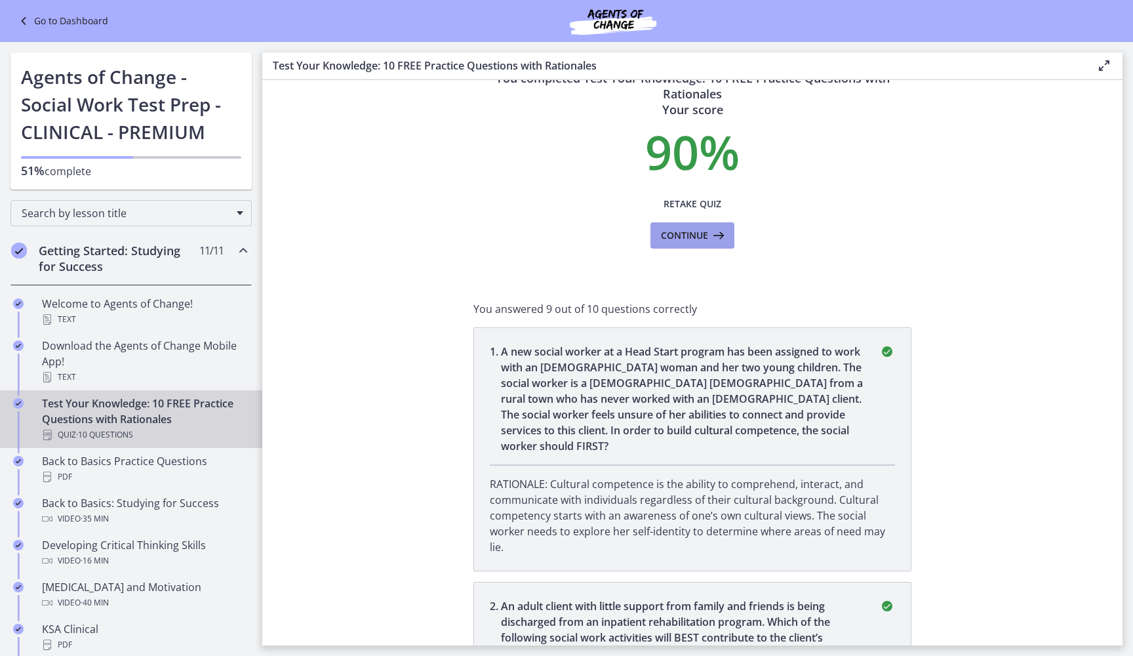
click at [673, 243] on button "Continue" at bounding box center [692, 235] width 84 height 26
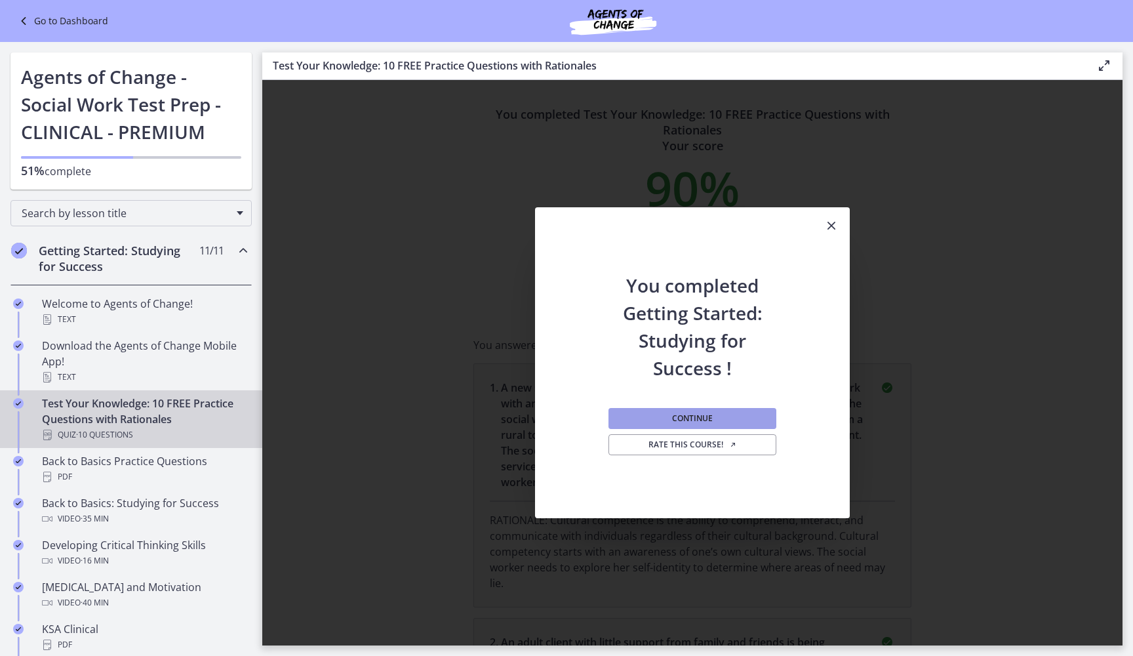
click at [701, 415] on span "Continue" at bounding box center [692, 418] width 41 height 10
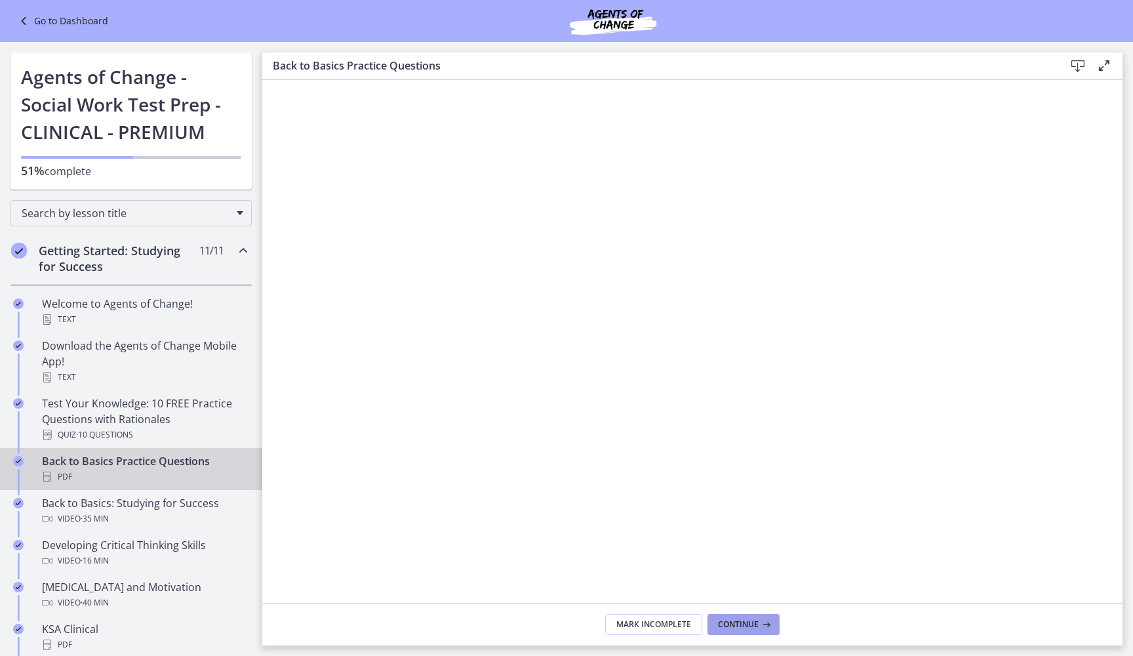
click at [724, 627] on span "Continue" at bounding box center [738, 624] width 41 height 10
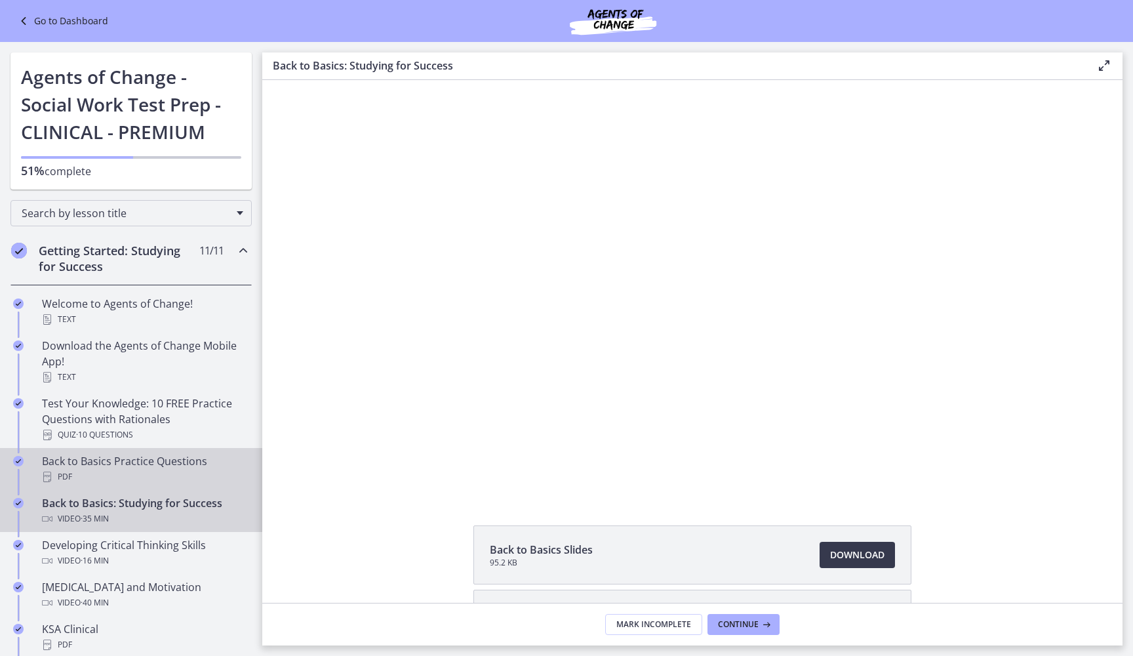
click at [189, 473] on div "PDF" at bounding box center [144, 477] width 205 height 16
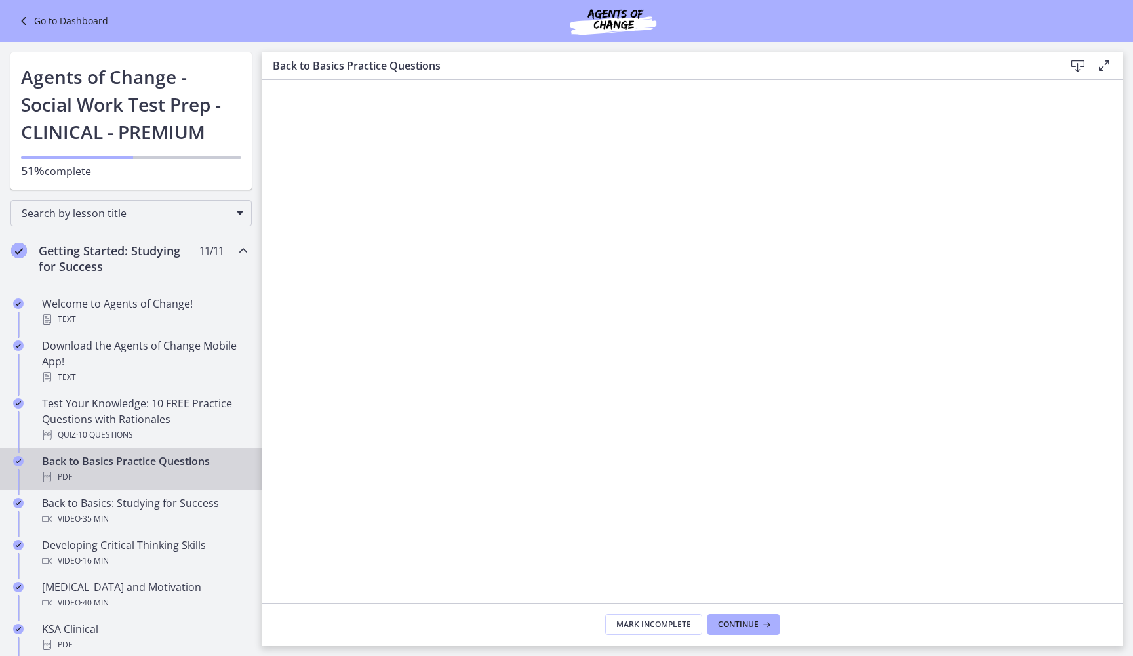
click at [1075, 68] on icon at bounding box center [1078, 66] width 16 height 16
click at [736, 629] on button "Continue" at bounding box center [743, 624] width 72 height 21
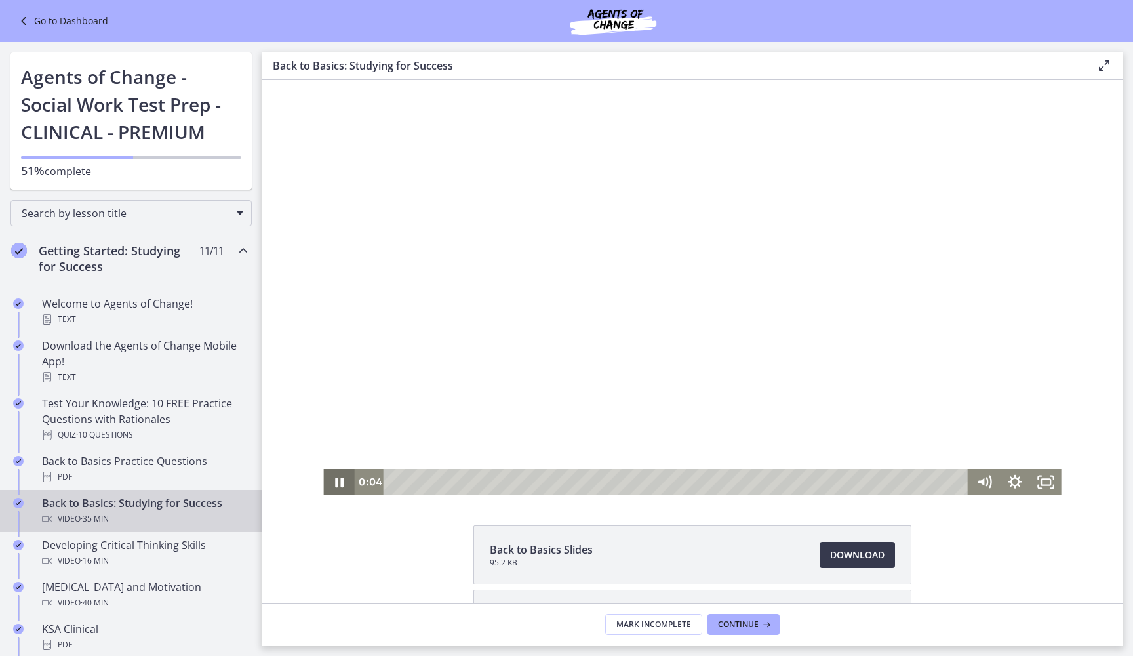
click at [341, 482] on icon "Pause" at bounding box center [339, 482] width 9 height 10
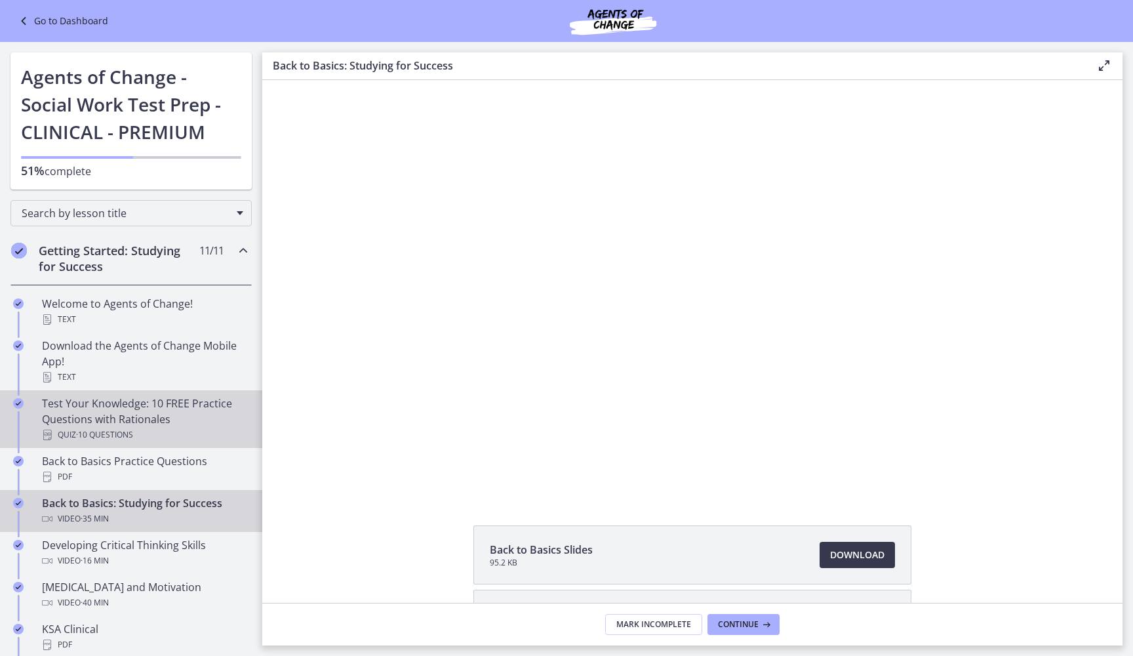
click at [183, 410] on div "Test Your Knowledge: 10 FREE Practice Questions with Rationales Quiz · 10 Quest…" at bounding box center [144, 418] width 205 height 47
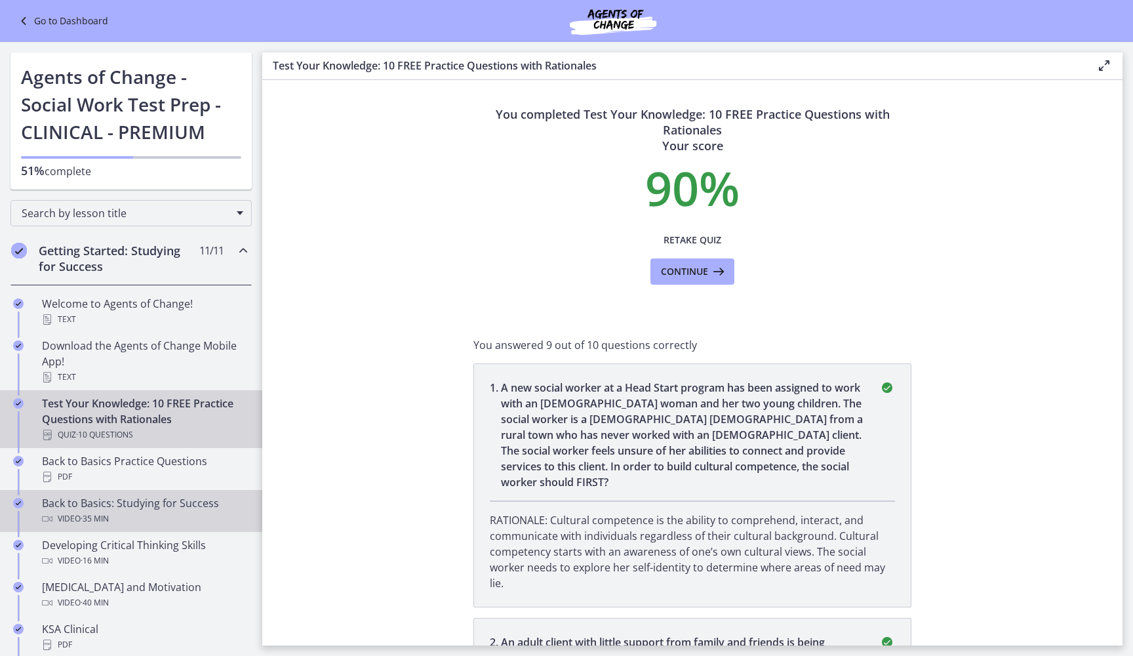
click at [109, 490] on link "Back to Basics: Studying for Success Video · 35 min" at bounding box center [131, 511] width 262 height 42
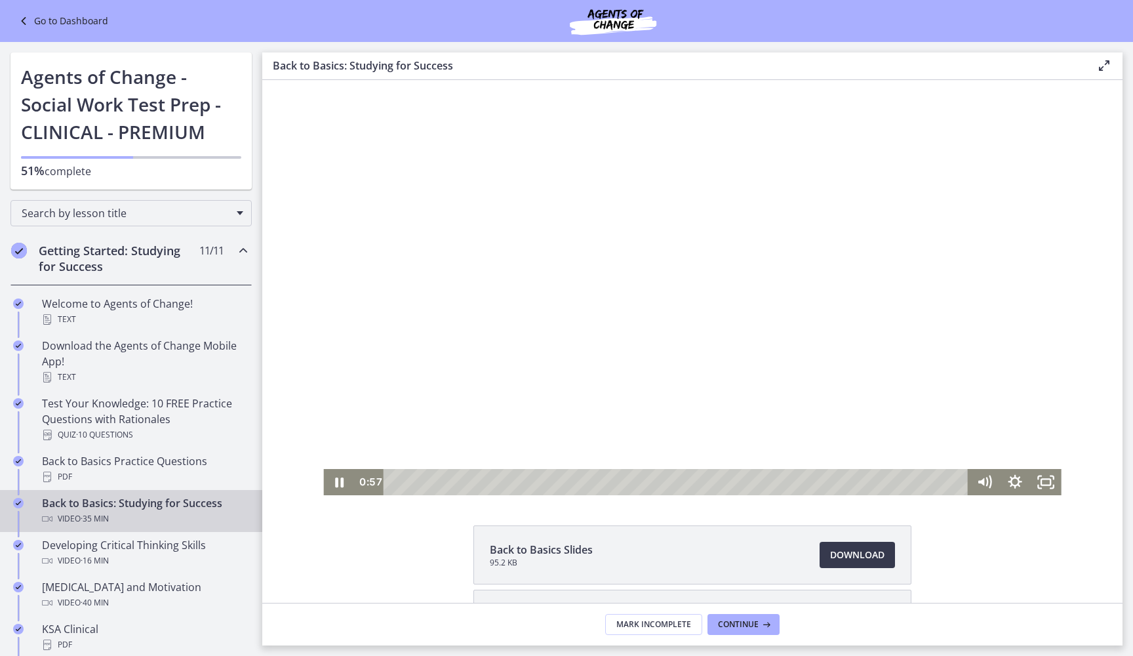
click at [416, 353] on div at bounding box center [691, 287] width 737 height 415
click at [478, 380] on div at bounding box center [691, 287] width 737 height 415
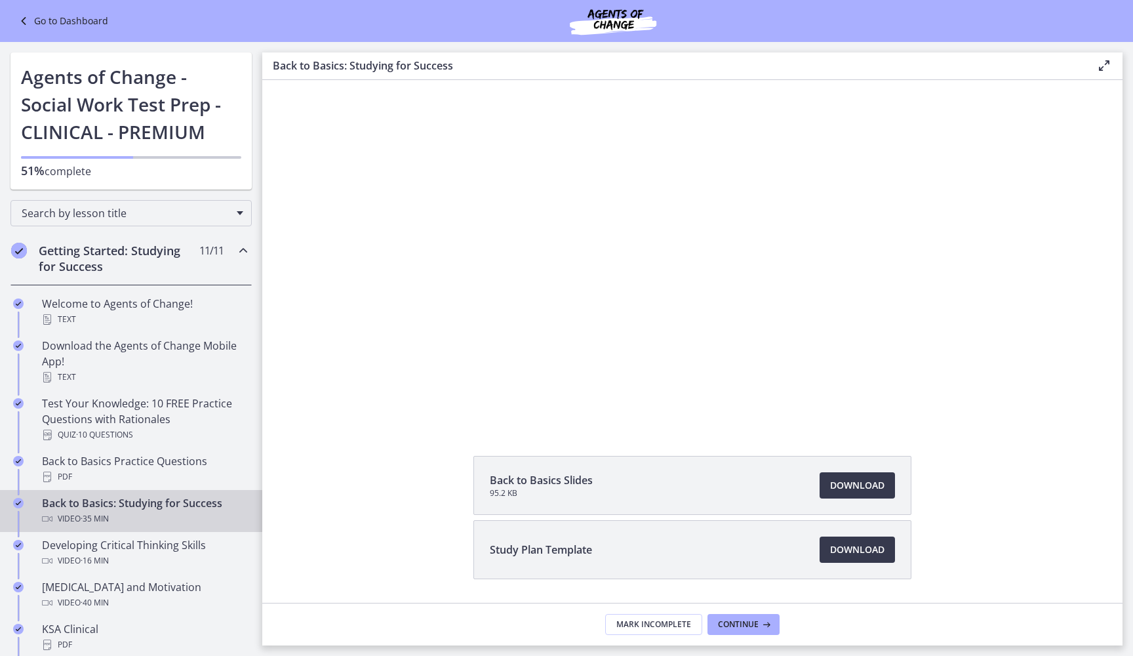
scroll to position [71, 0]
click at [856, 543] on span "Download Opens in a new window" at bounding box center [857, 548] width 54 height 16
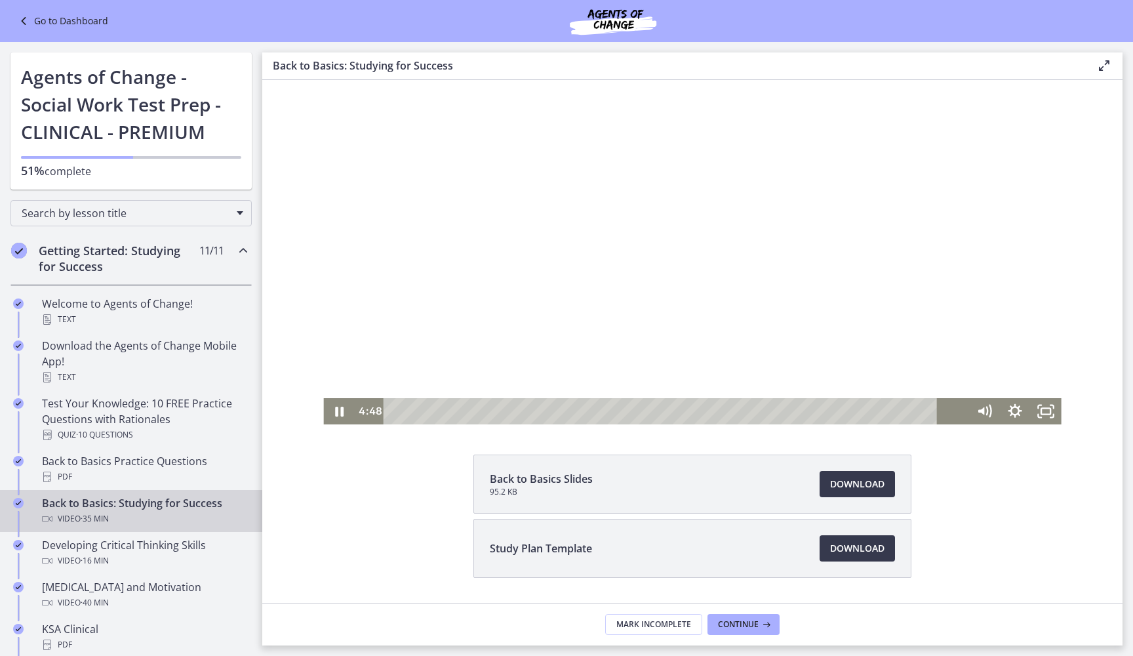
click at [652, 200] on div at bounding box center [691, 216] width 737 height 415
